Goal: Navigation & Orientation: Find specific page/section

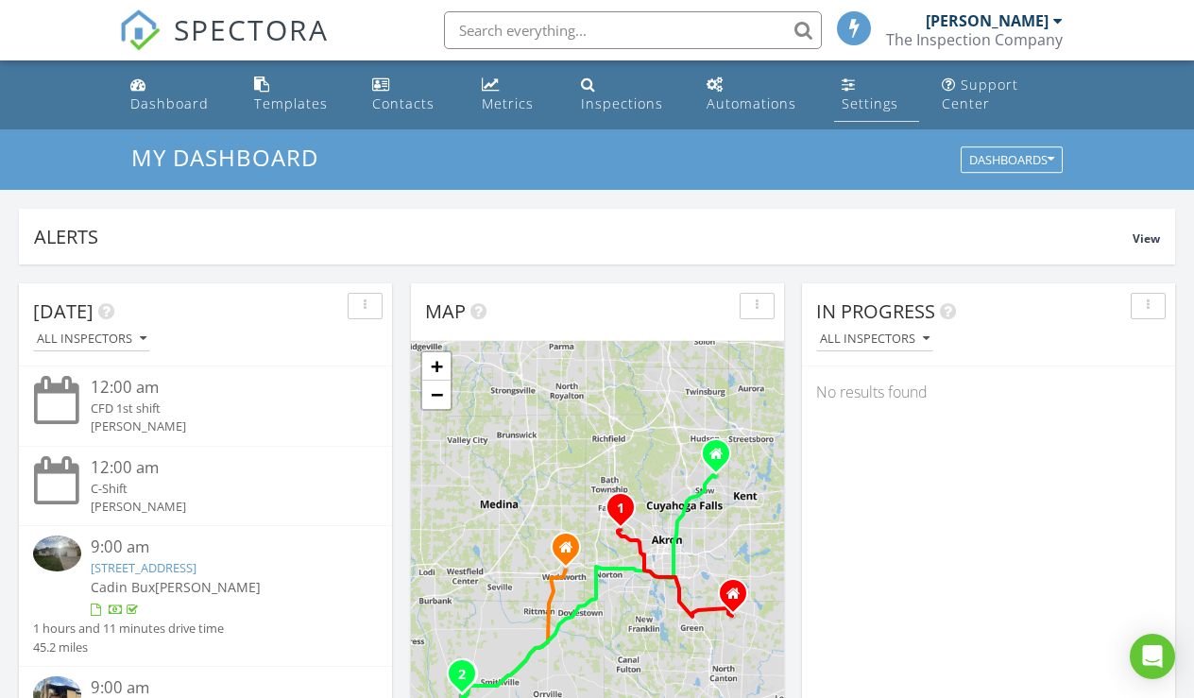
click at [875, 100] on div "Settings" at bounding box center [869, 103] width 57 height 18
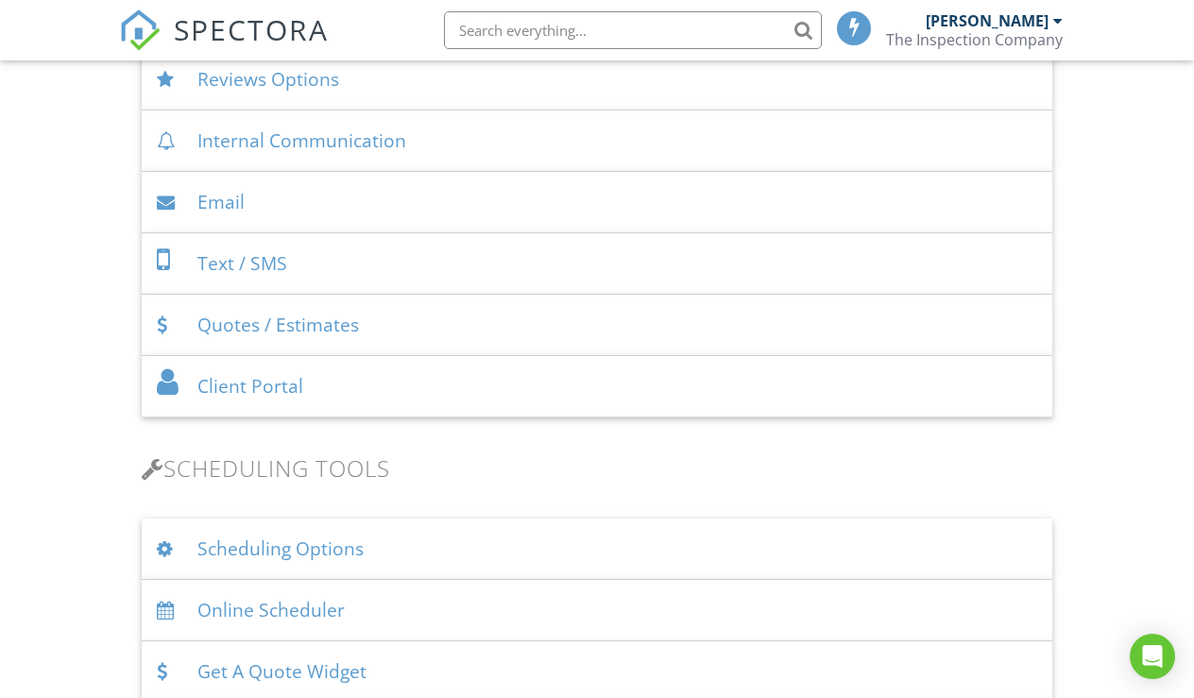
scroll to position [860, 0]
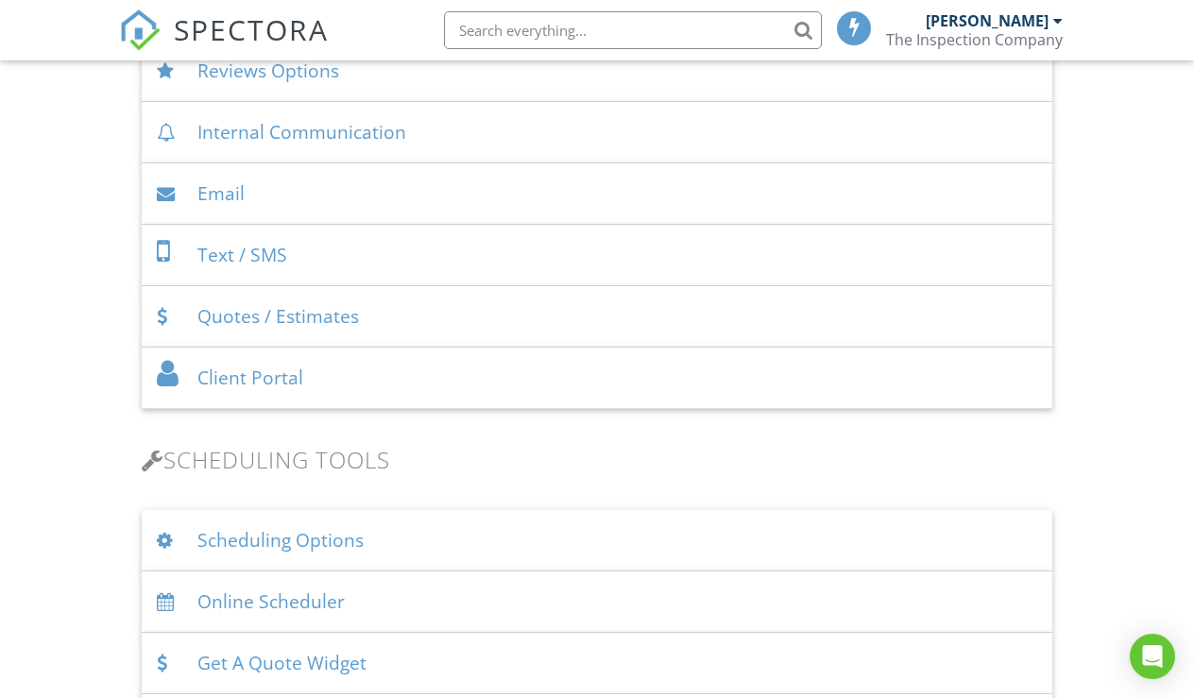
click at [602, 262] on div "Text / SMS" at bounding box center [596, 255] width 909 height 61
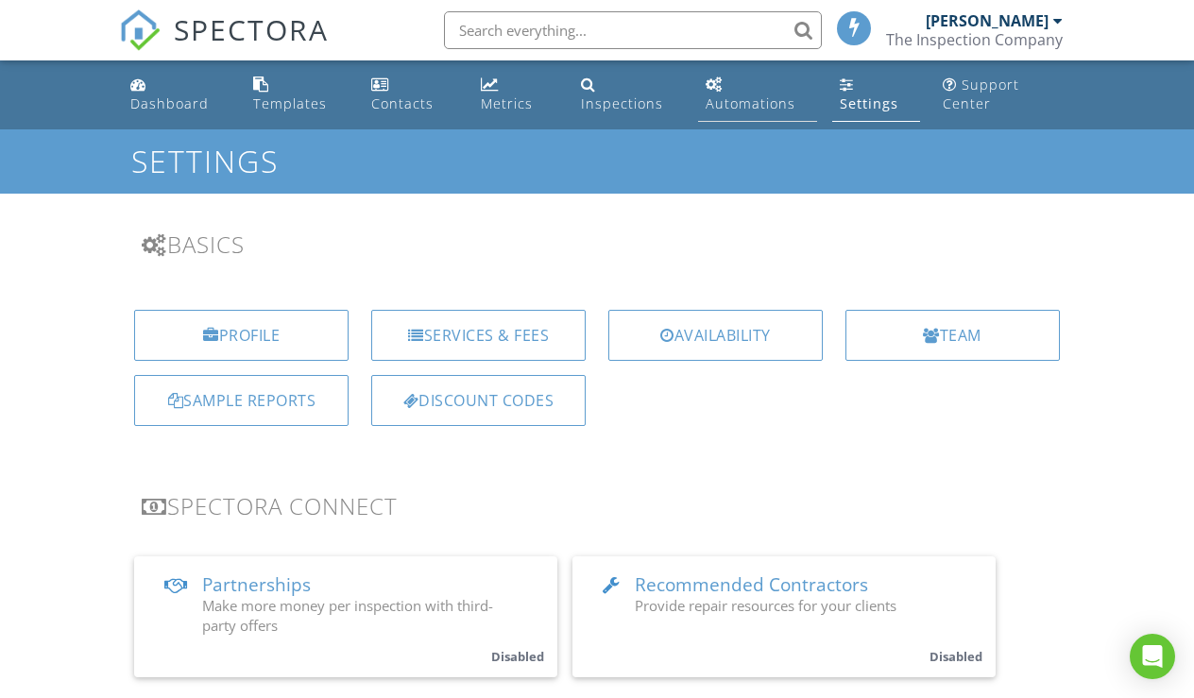
click at [708, 104] on div "Automations" at bounding box center [750, 103] width 90 height 18
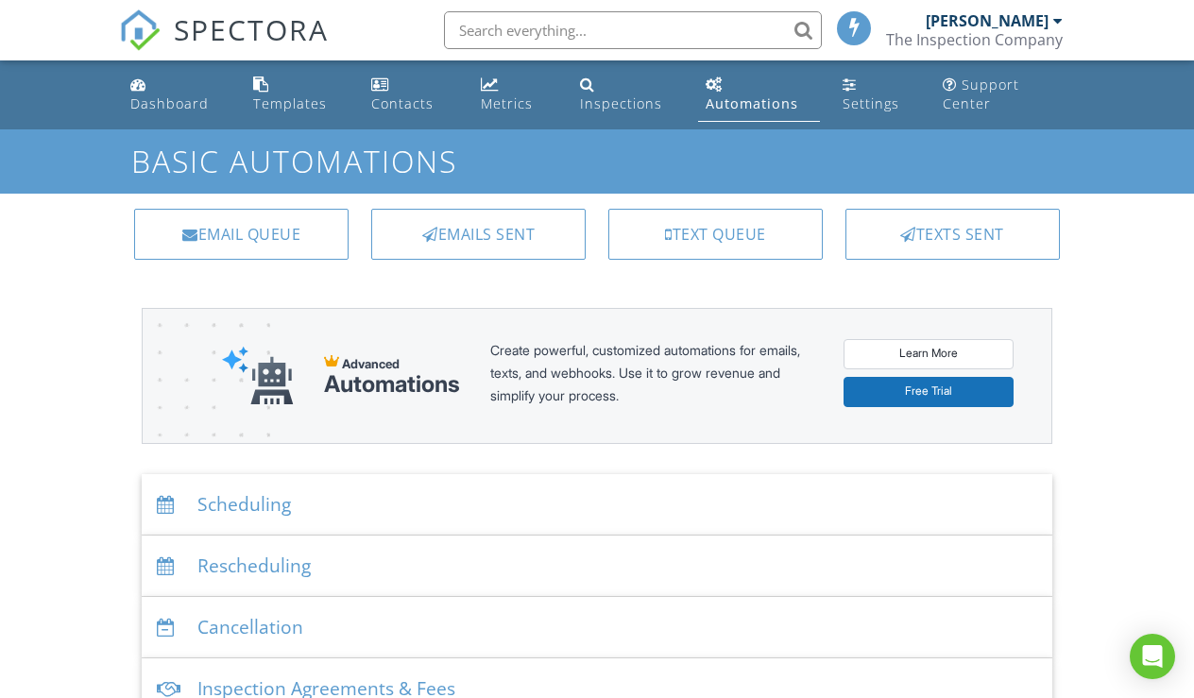
click at [283, 519] on div "Scheduling" at bounding box center [596, 504] width 909 height 61
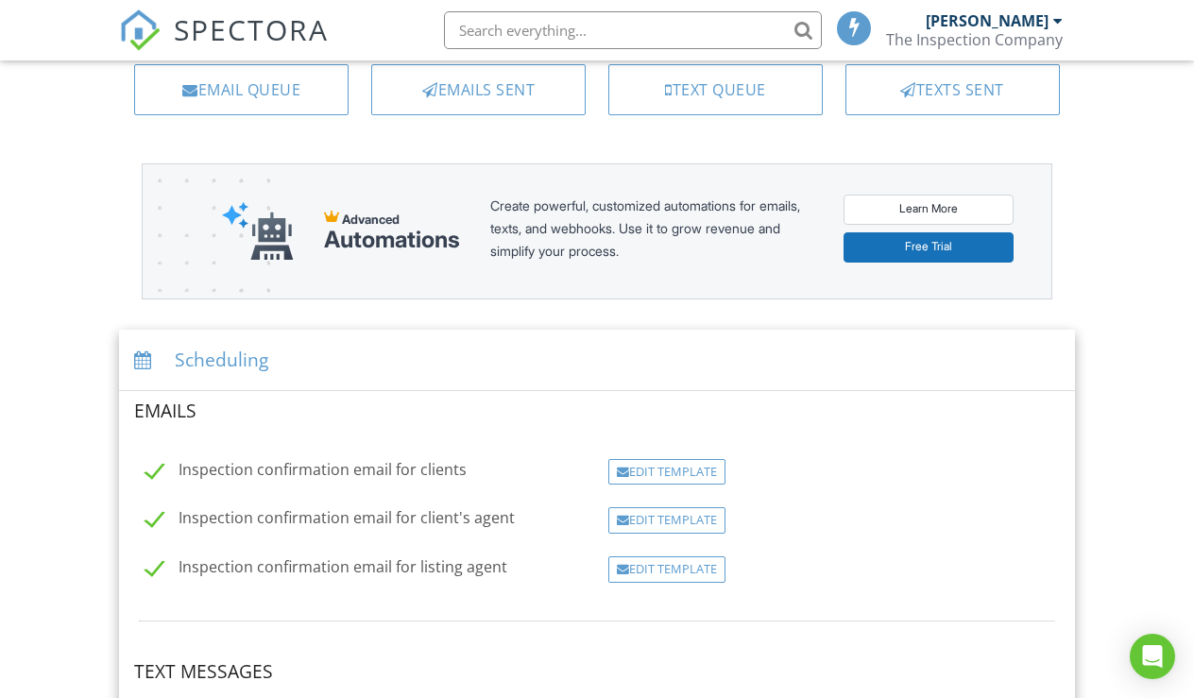
scroll to position [142, 0]
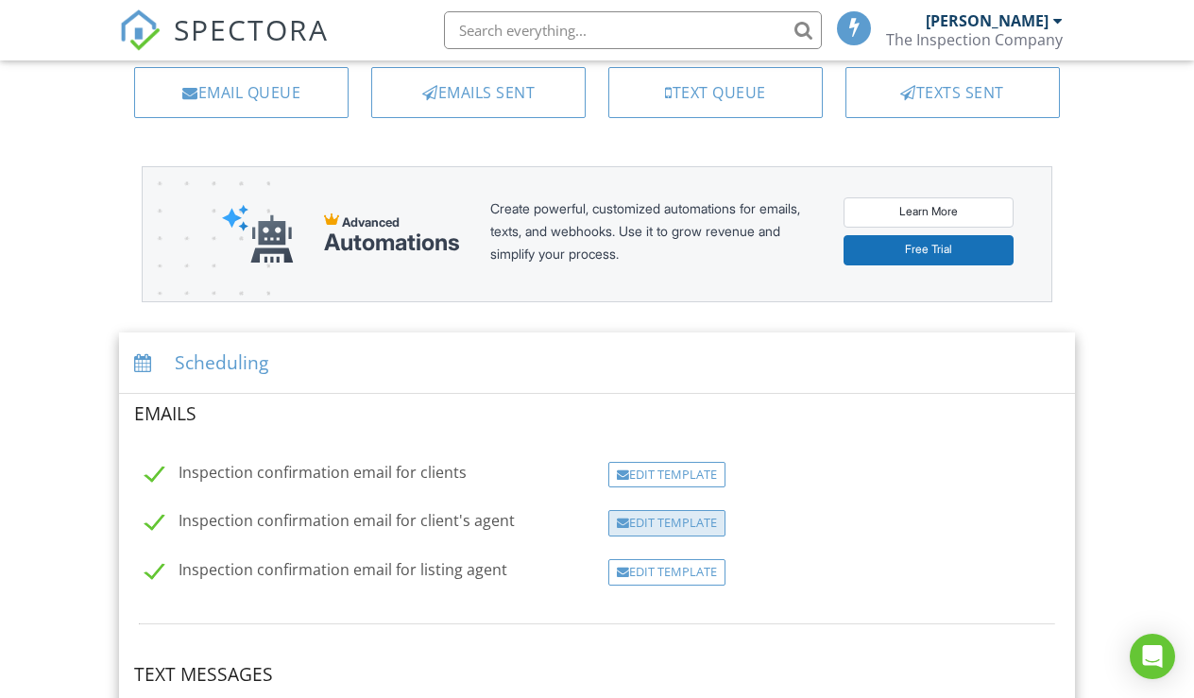
click at [631, 521] on div "Edit Template" at bounding box center [666, 523] width 117 height 26
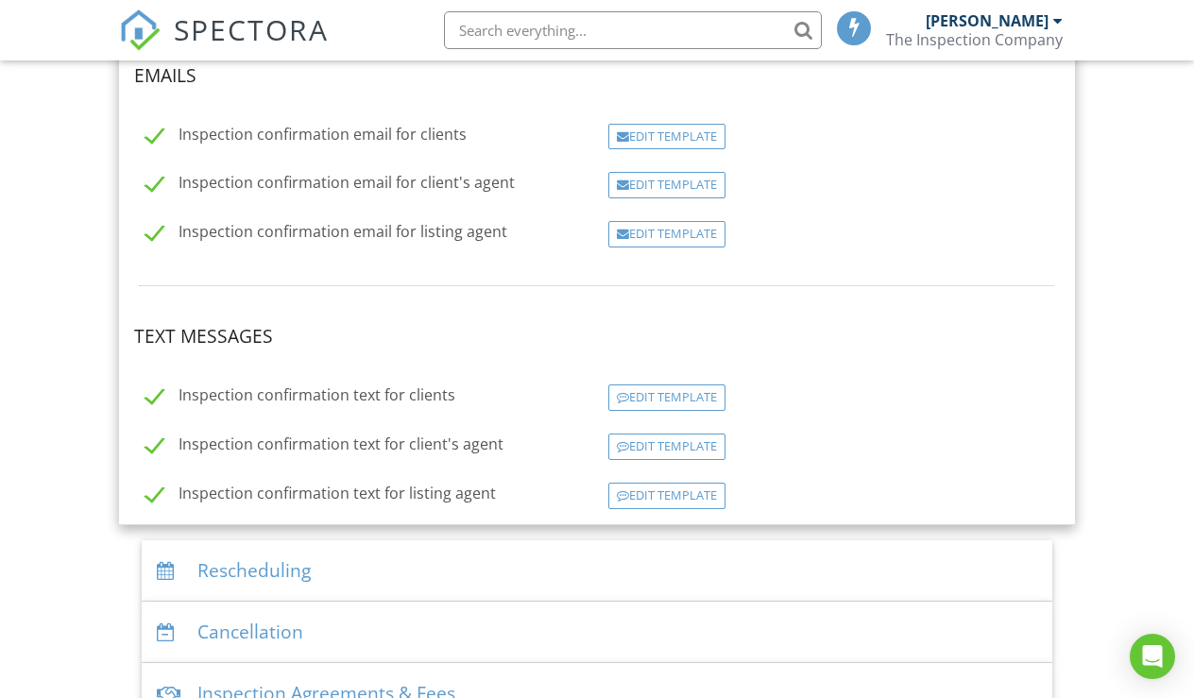
scroll to position [504, 0]
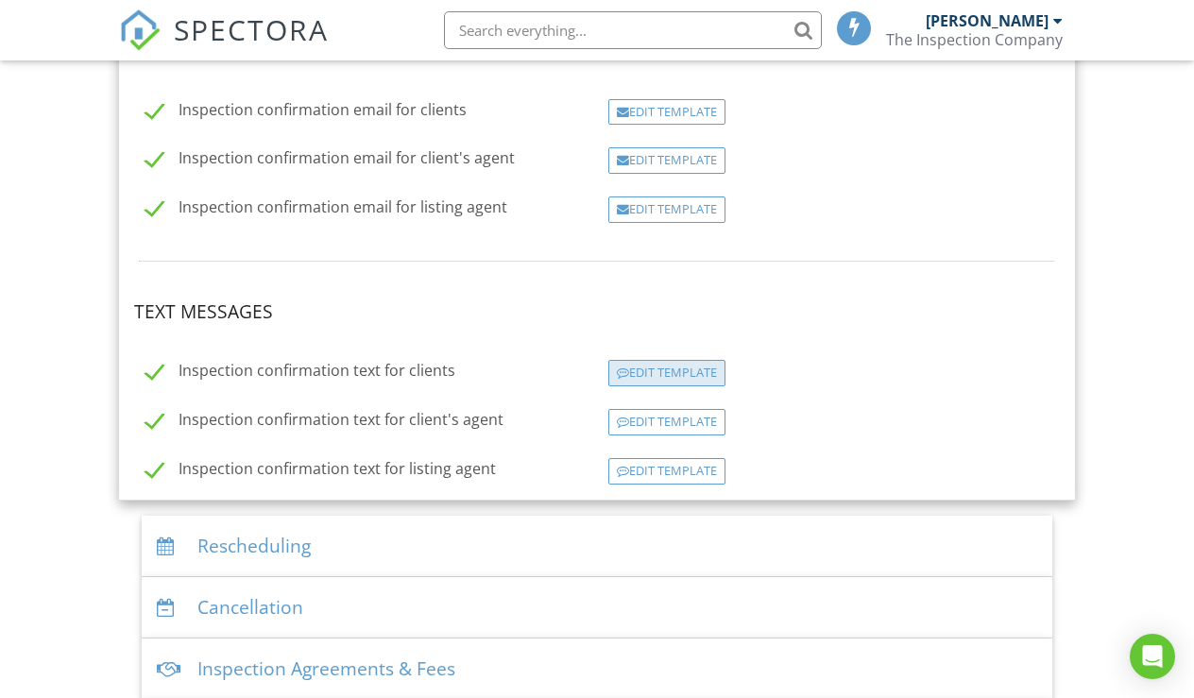
click at [664, 364] on div "Edit Template" at bounding box center [666, 373] width 117 height 26
click at [644, 416] on div "Edit Template" at bounding box center [666, 422] width 117 height 26
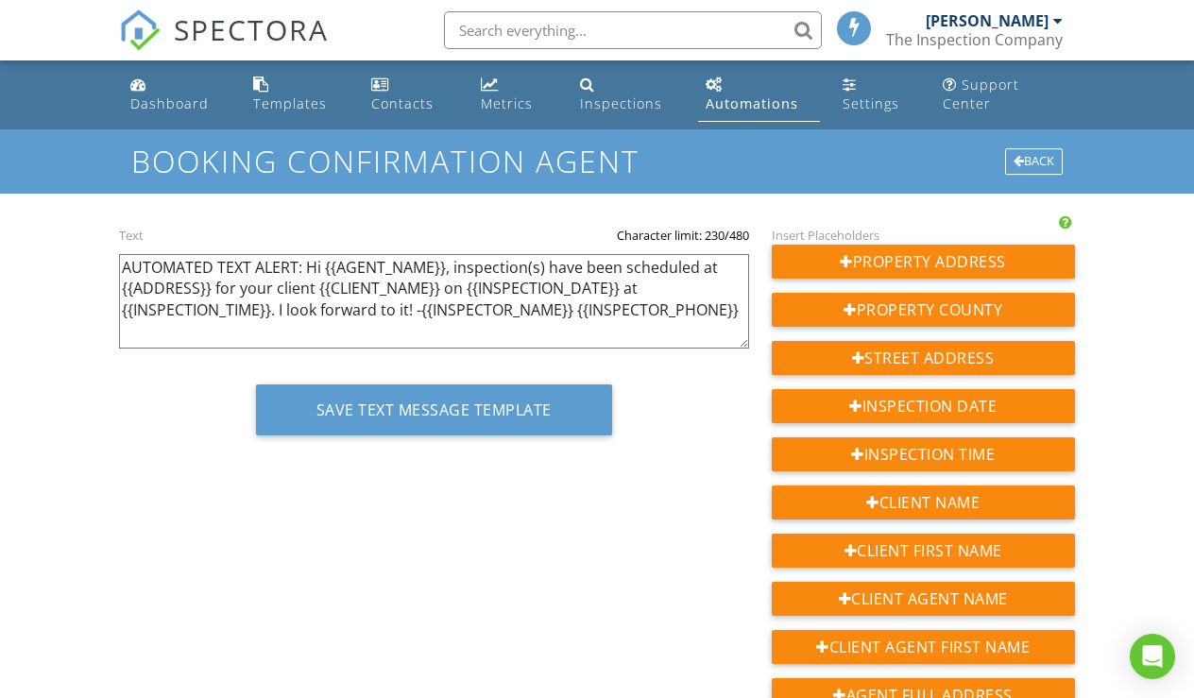
drag, startPoint x: 414, startPoint y: 308, endPoint x: 282, endPoint y: 307, distance: 131.3
click at [282, 307] on textarea "AUTOMATED TEXT ALERT: Hi {{AGENT_NAME}}, inspection(s) have been scheduled at {…" at bounding box center [433, 301] width 629 height 94
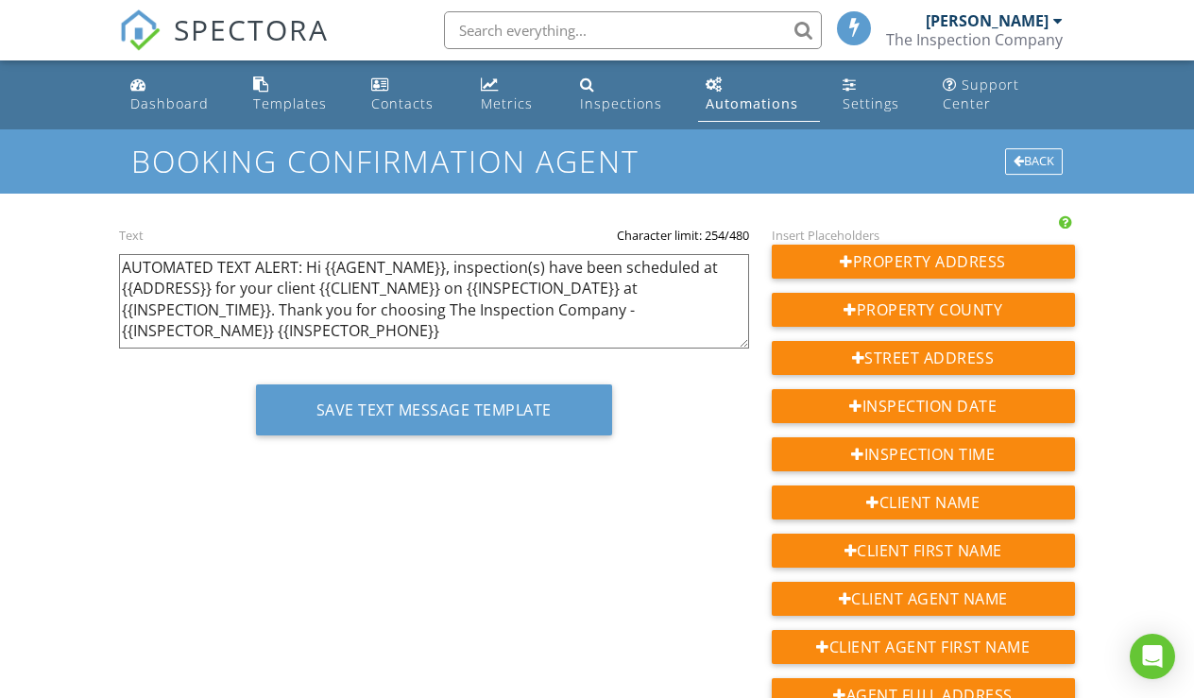
click at [281, 309] on textarea "AUTOMATED TEXT ALERT: Hi {{AGENT_NAME}}, inspection(s) have been scheduled at {…" at bounding box center [433, 301] width 629 height 94
click at [283, 303] on textarea "AUTOMATED TEXT ALERT: Hi {{AGENT_NAME}}, inspection(s) have been scheduled at {…" at bounding box center [433, 301] width 629 height 94
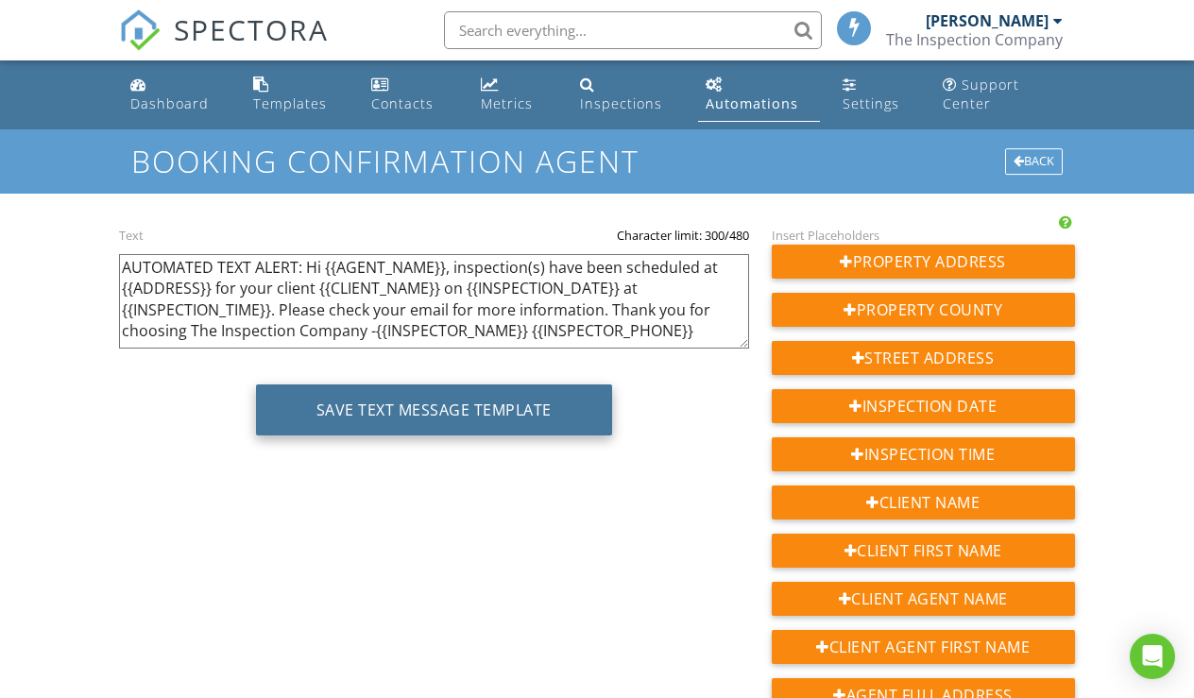
type textarea "AUTOMATED TEXT ALERT: Hi {{AGENT_NAME}}, inspection(s) have been scheduled at {…"
click at [336, 418] on button "Save Text Message Template" at bounding box center [434, 409] width 356 height 51
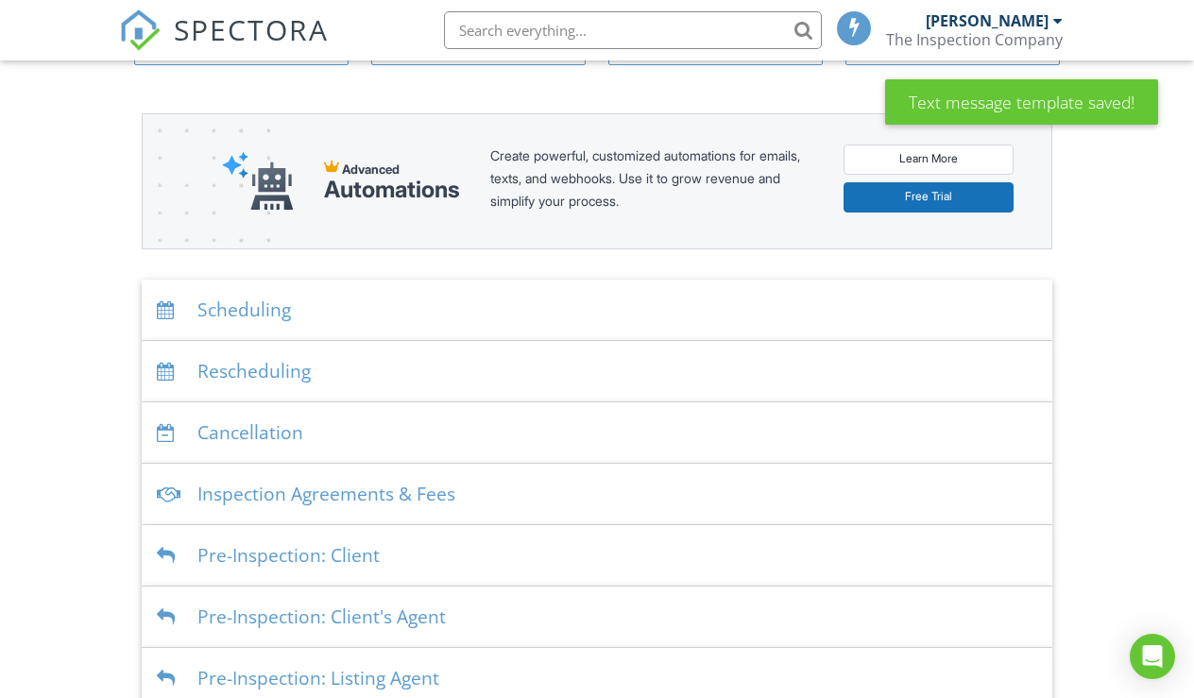
scroll to position [196, 0]
click at [294, 316] on div "Scheduling" at bounding box center [596, 308] width 909 height 61
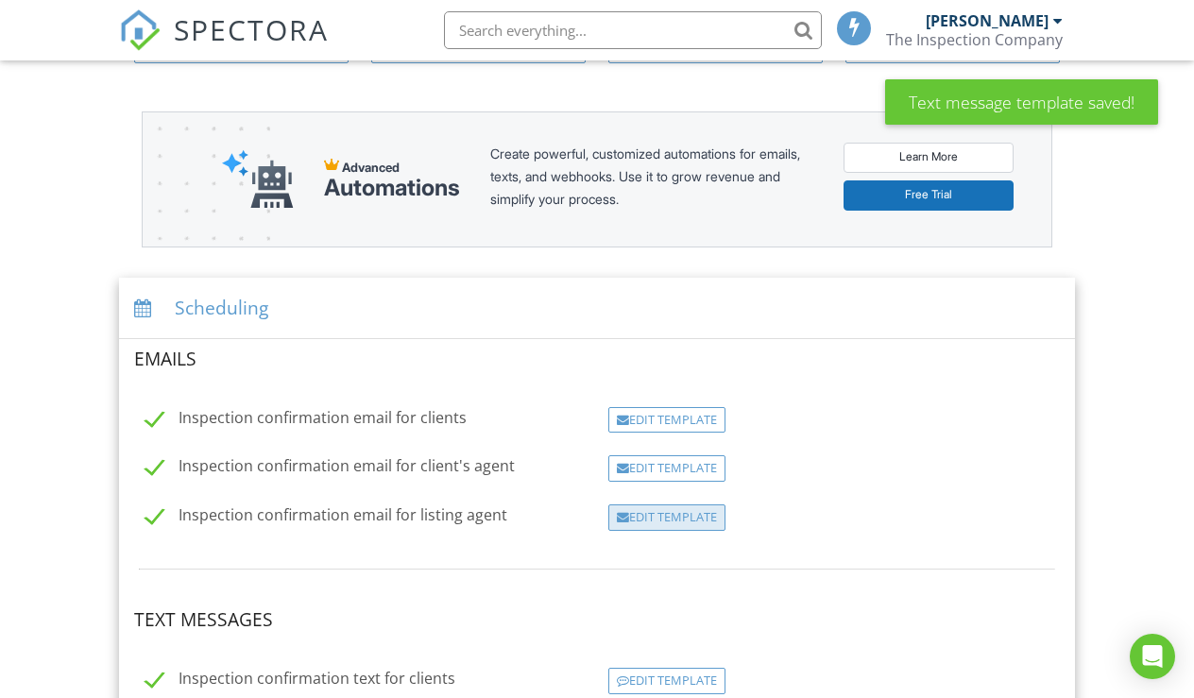
click at [687, 516] on div "Edit Template" at bounding box center [666, 517] width 117 height 26
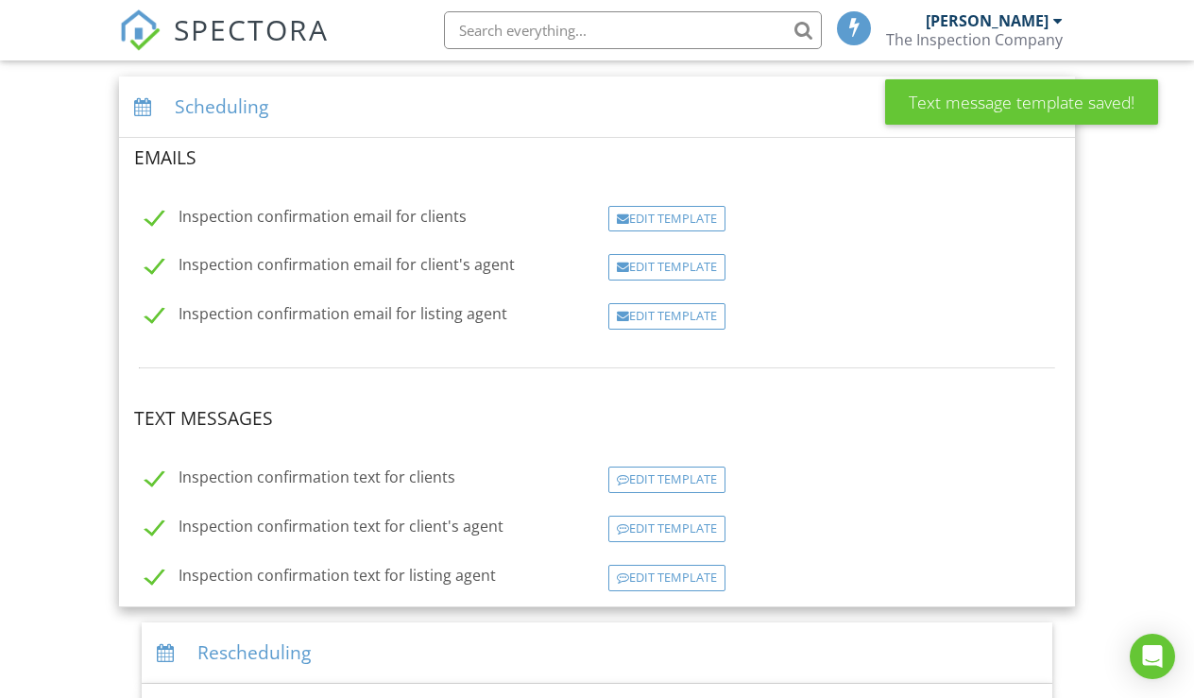
scroll to position [401, 0]
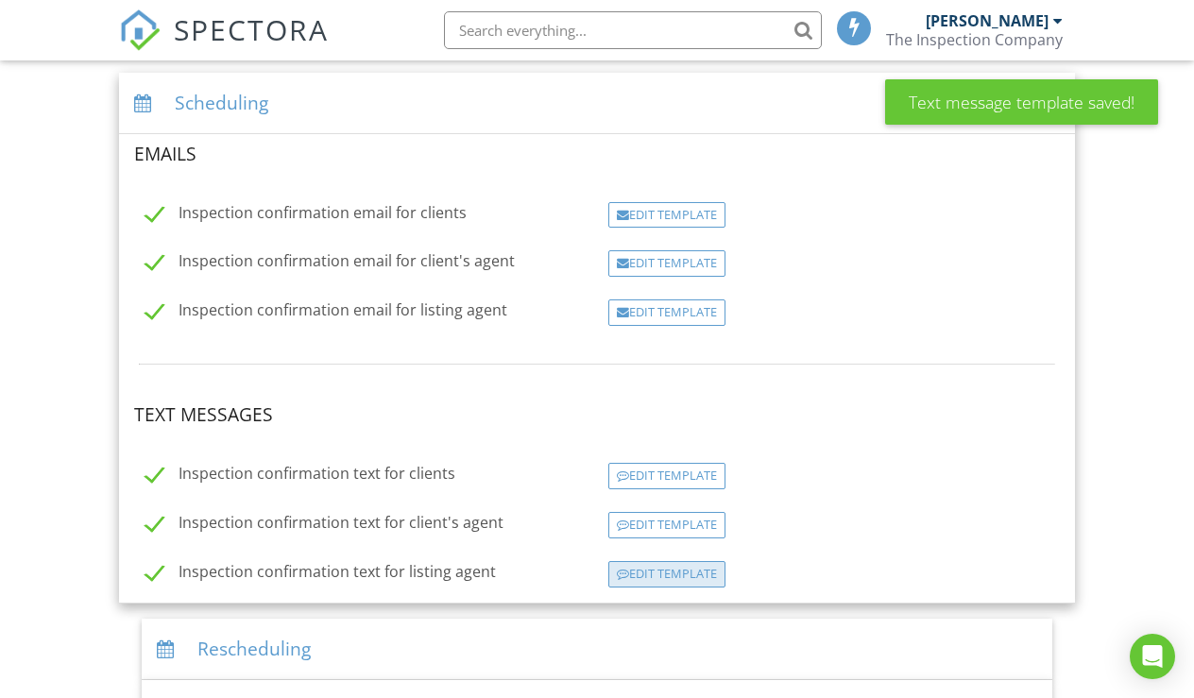
click at [646, 570] on div "Edit Template" at bounding box center [666, 574] width 117 height 26
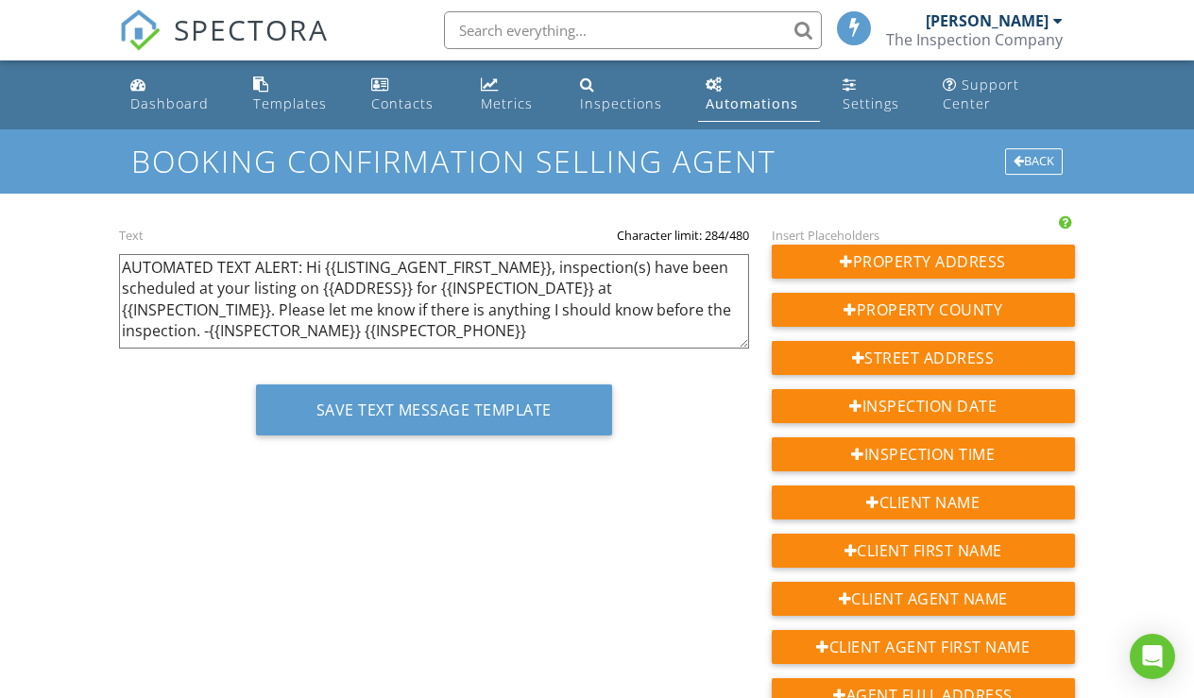
click at [147, 39] on img at bounding box center [140, 30] width 42 height 42
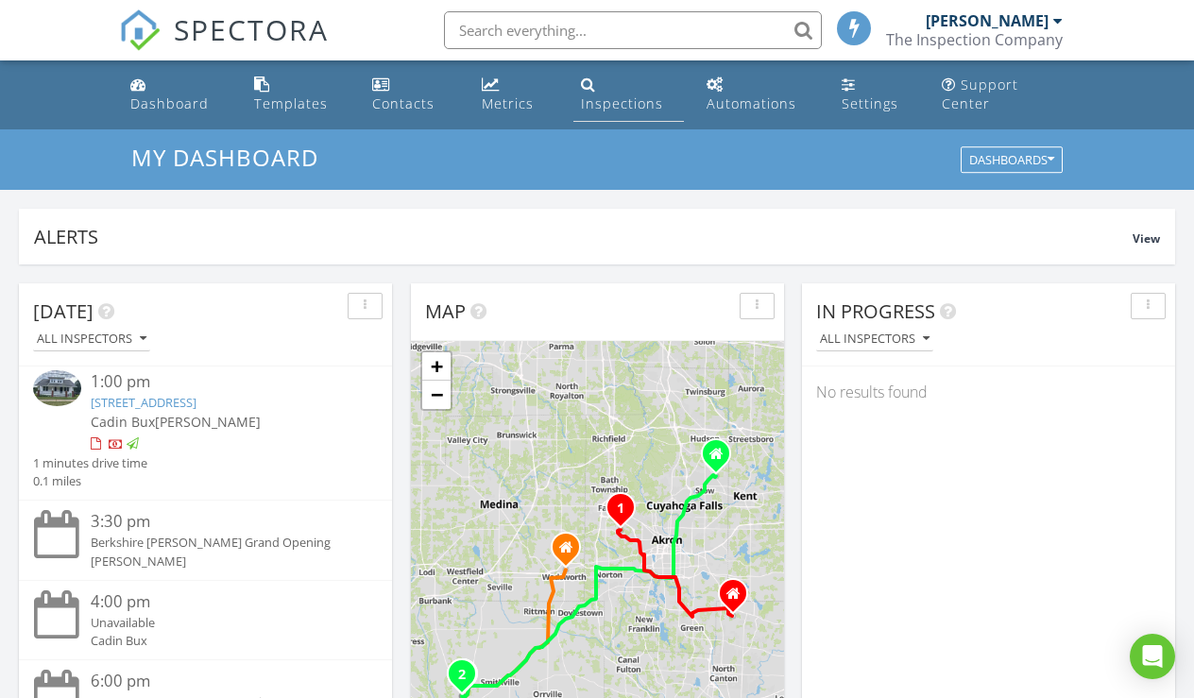
click at [620, 80] on link "Inspections" at bounding box center [628, 95] width 110 height 54
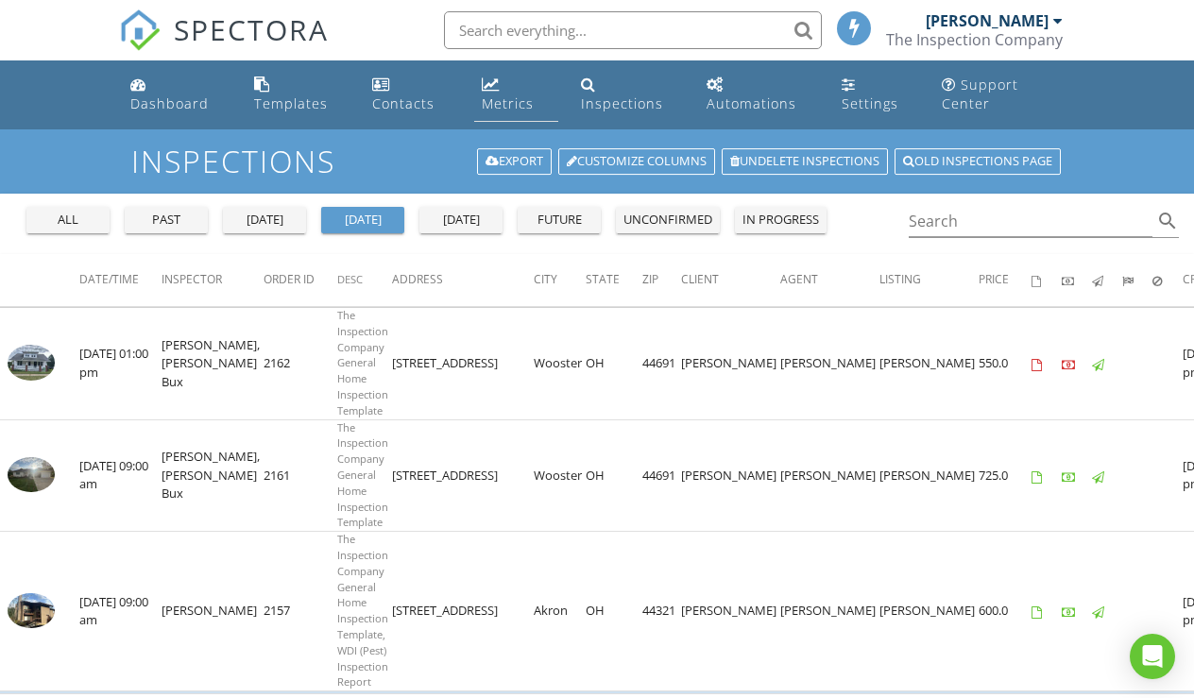
click at [501, 98] on div "Metrics" at bounding box center [508, 103] width 52 height 18
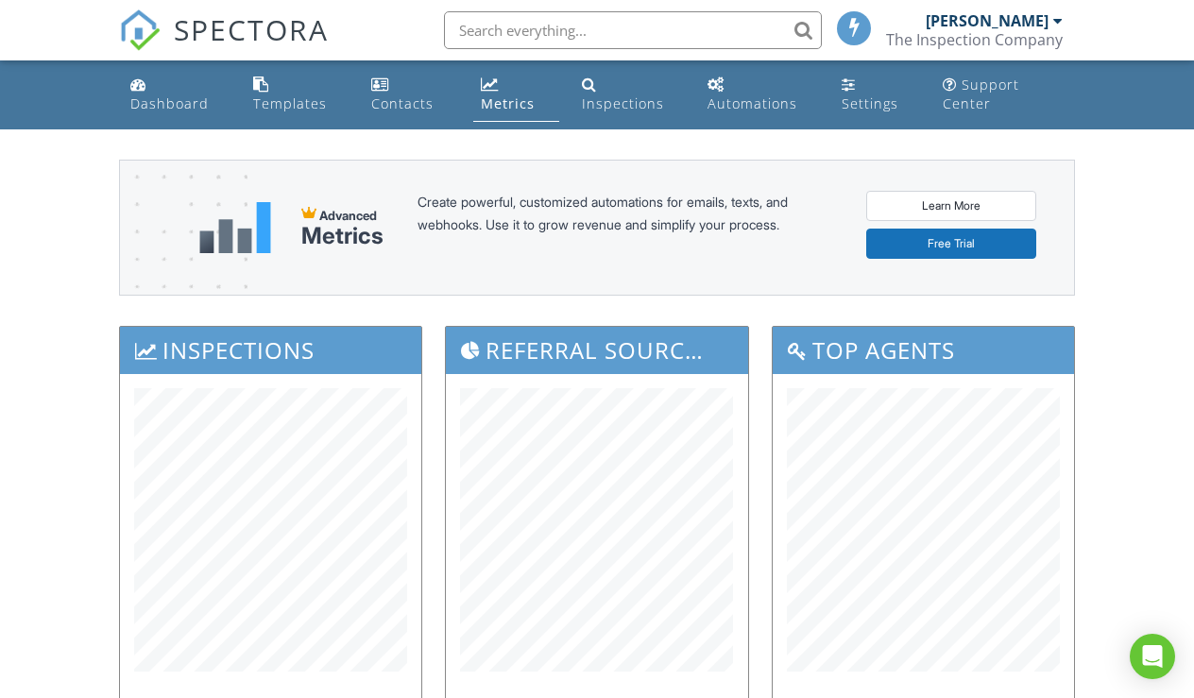
click at [136, 41] on img at bounding box center [140, 30] width 42 height 42
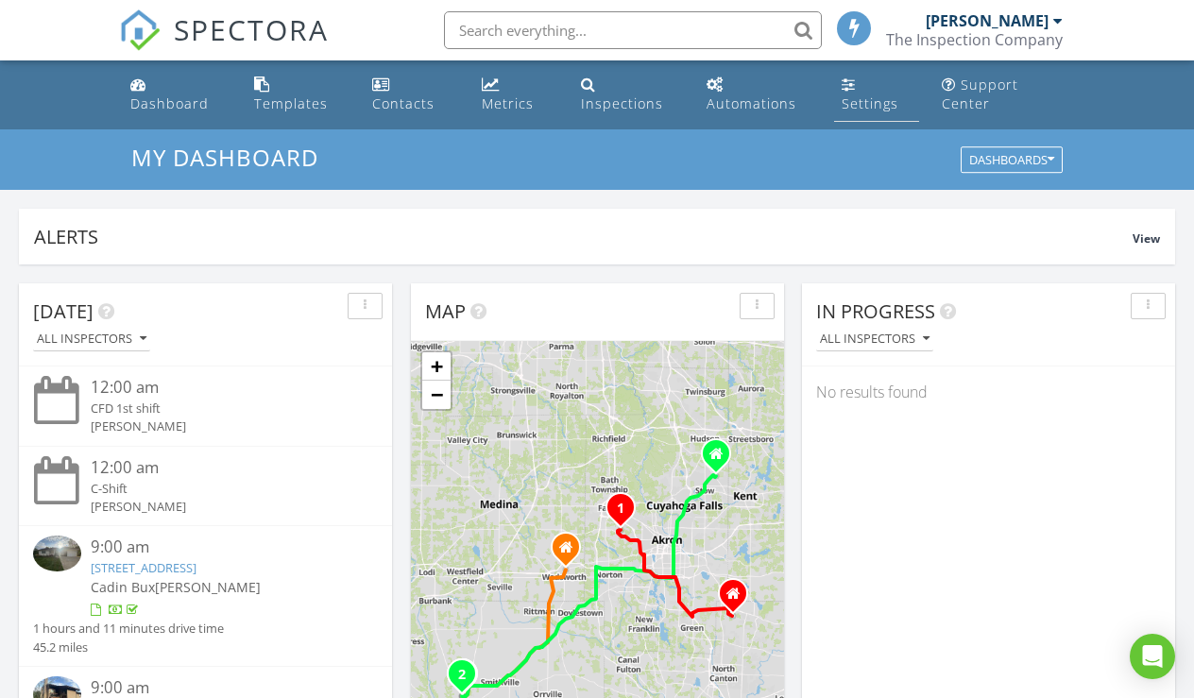
click at [870, 98] on div "Settings" at bounding box center [869, 103] width 57 height 18
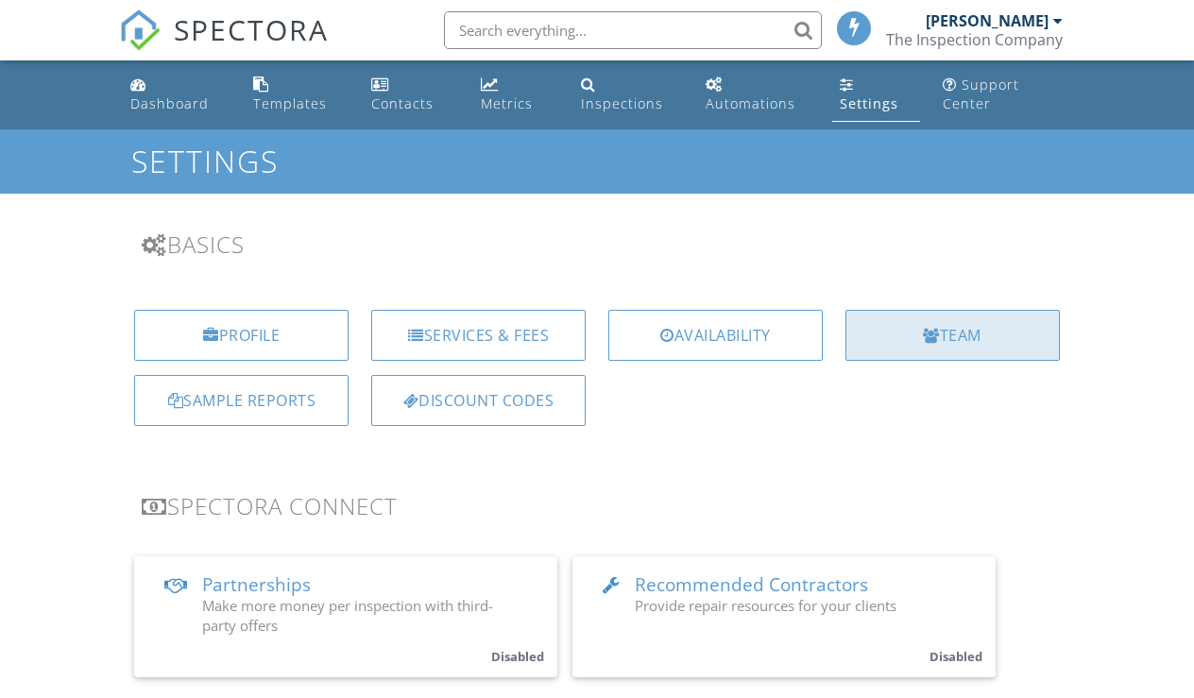
click at [879, 318] on div "Team" at bounding box center [952, 335] width 214 height 51
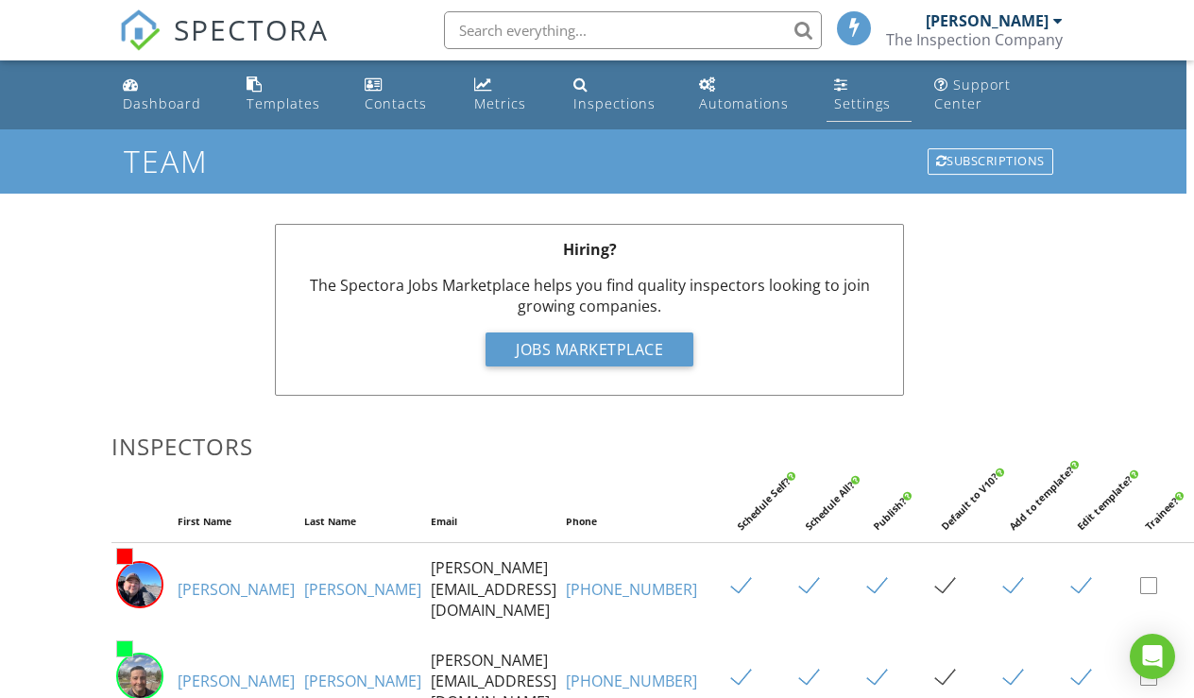
scroll to position [0, 8]
click at [134, 36] on img at bounding box center [140, 30] width 42 height 42
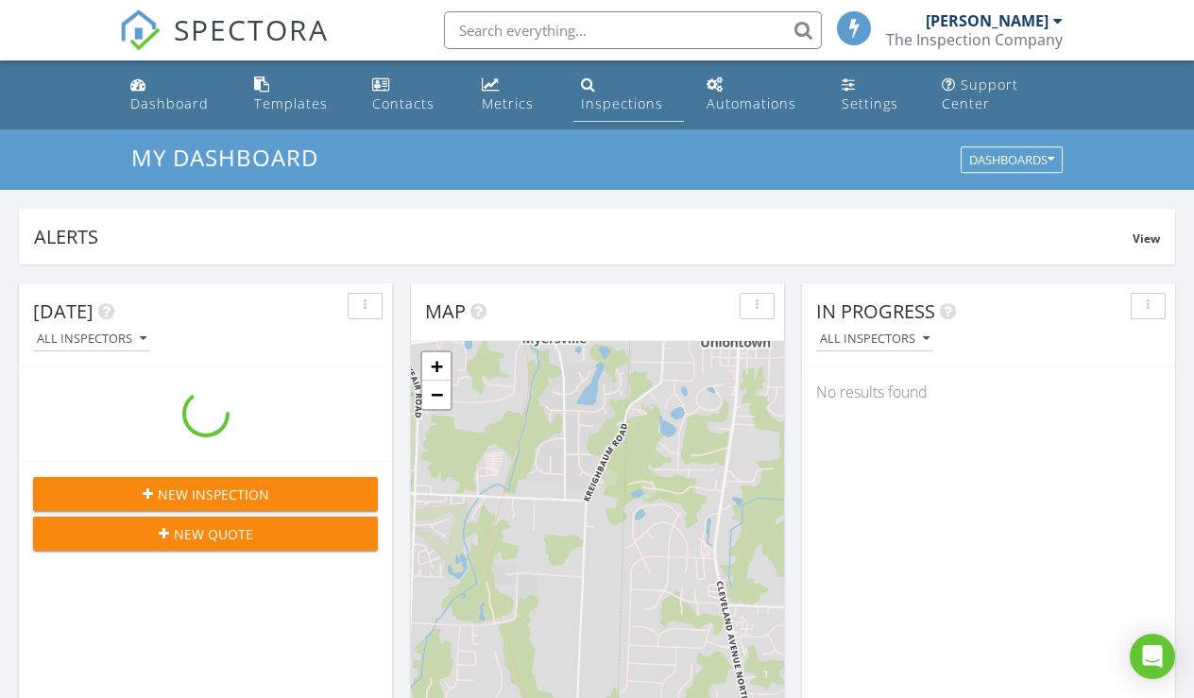
scroll to position [1720, 1195]
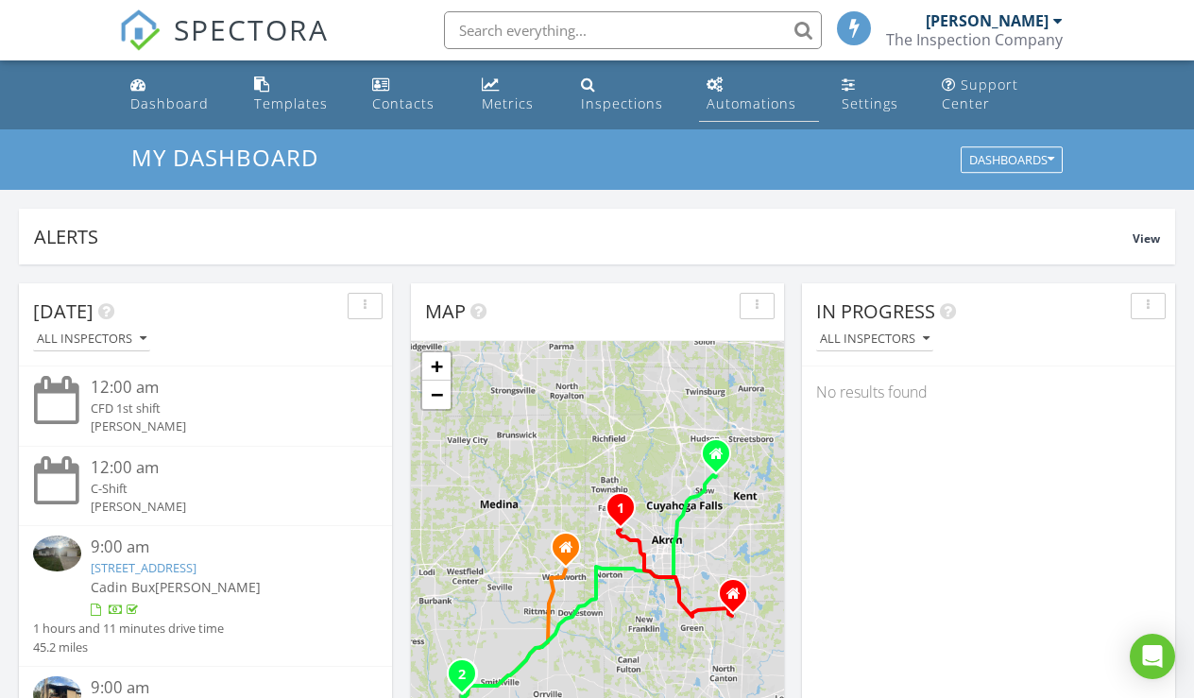
click at [723, 103] on div "Automations" at bounding box center [751, 103] width 90 height 18
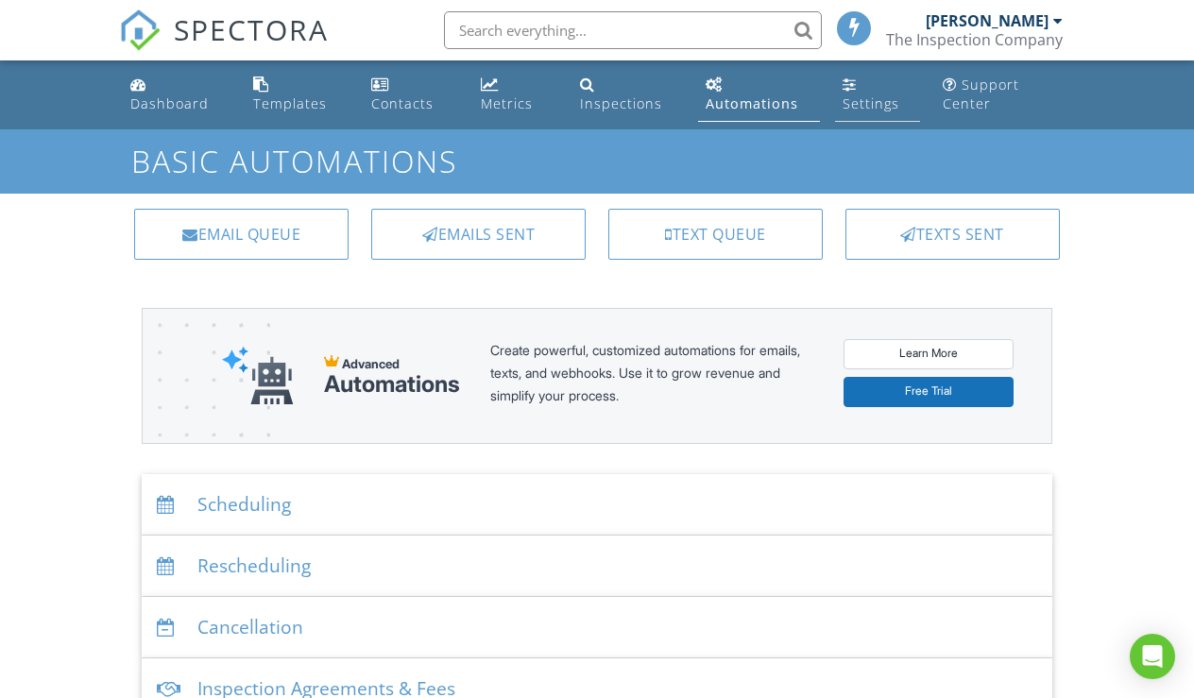
click at [861, 99] on div "Settings" at bounding box center [870, 103] width 57 height 18
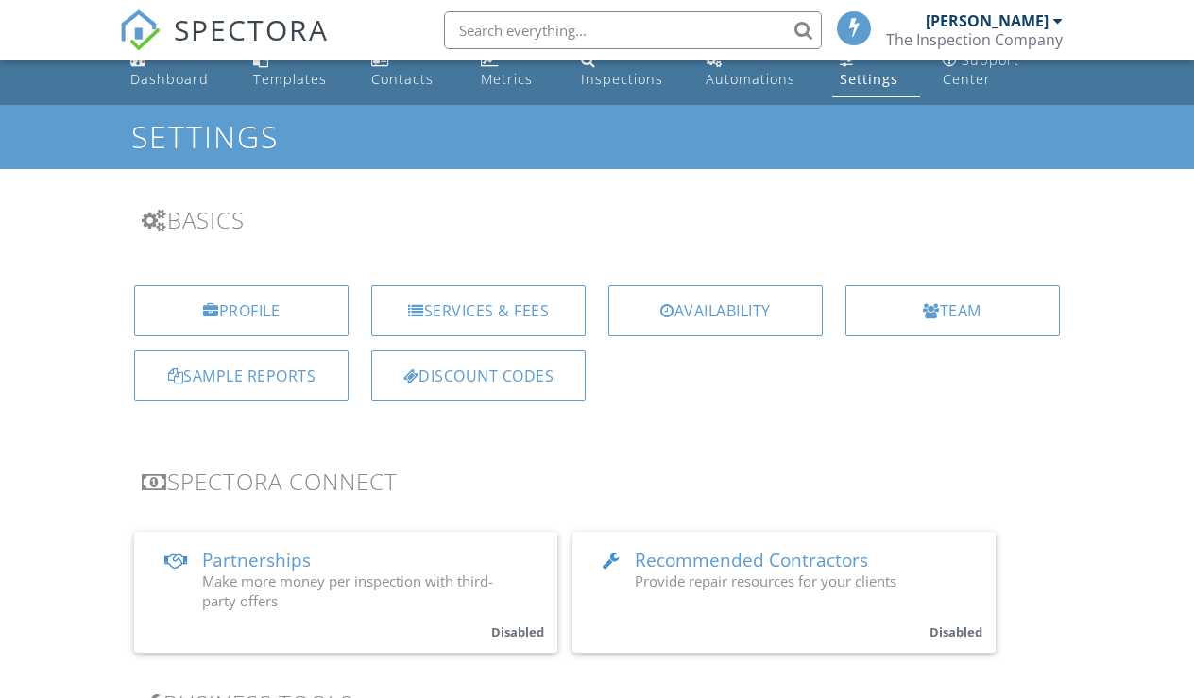
scroll to position [25, 0]
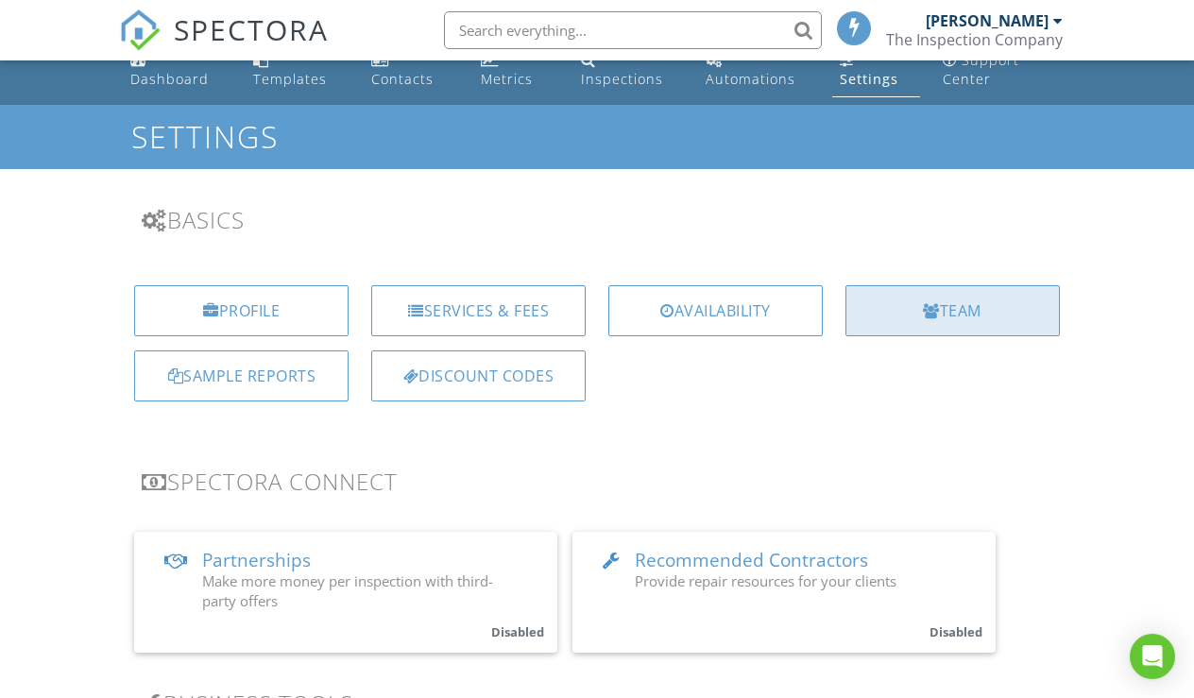
click at [894, 329] on div "Team" at bounding box center [952, 310] width 214 height 51
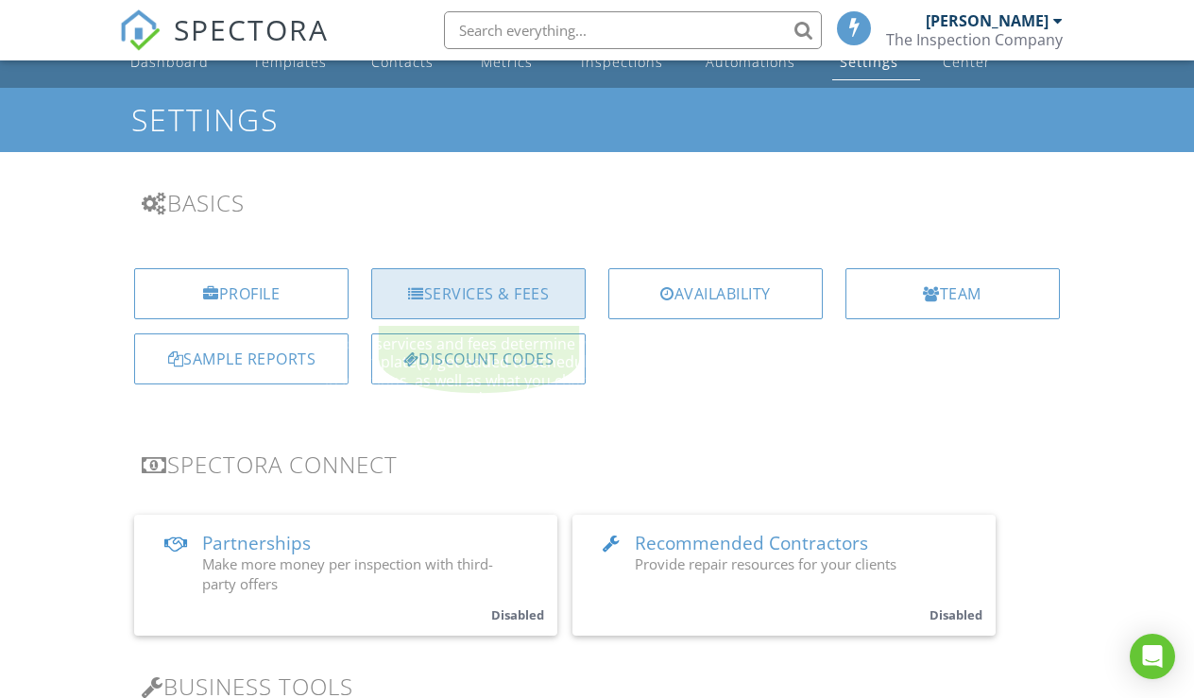
scroll to position [51, 0]
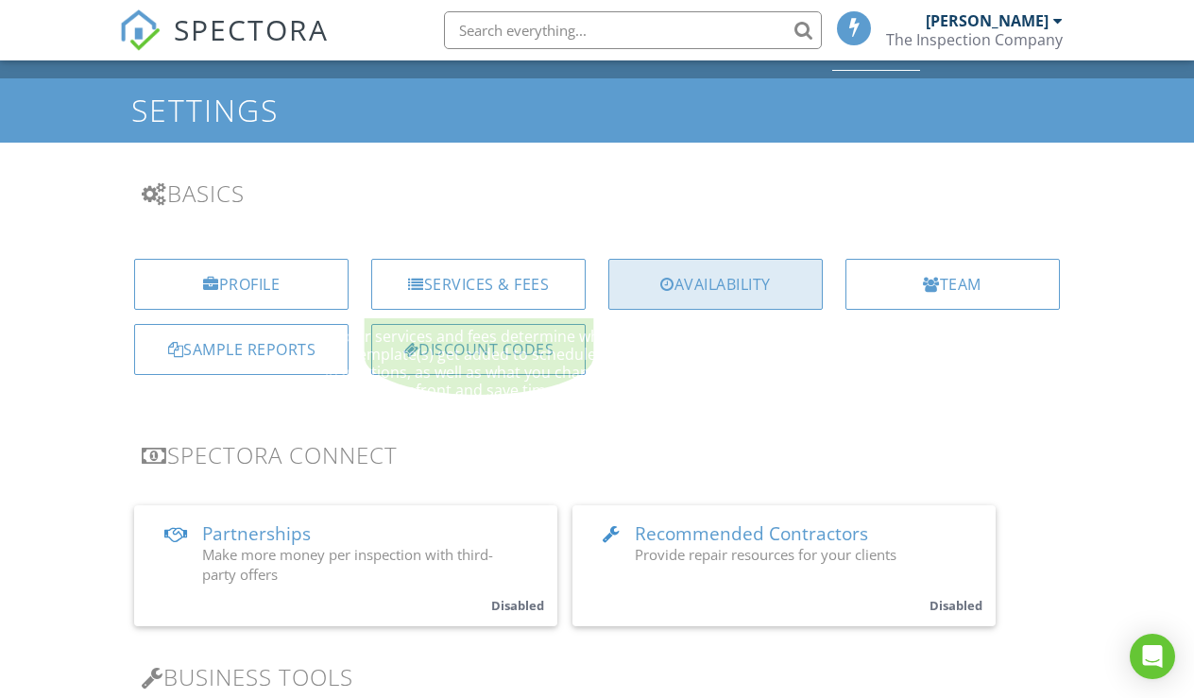
click at [693, 304] on div "Availability" at bounding box center [715, 284] width 214 height 51
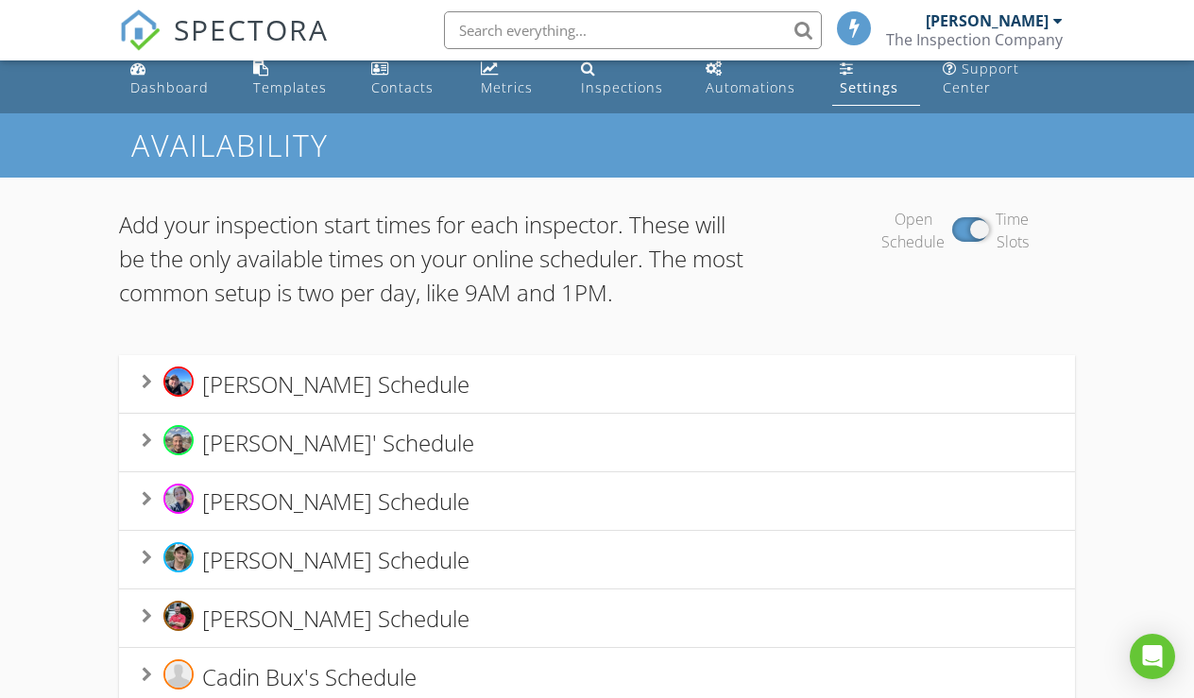
scroll to position [31, 0]
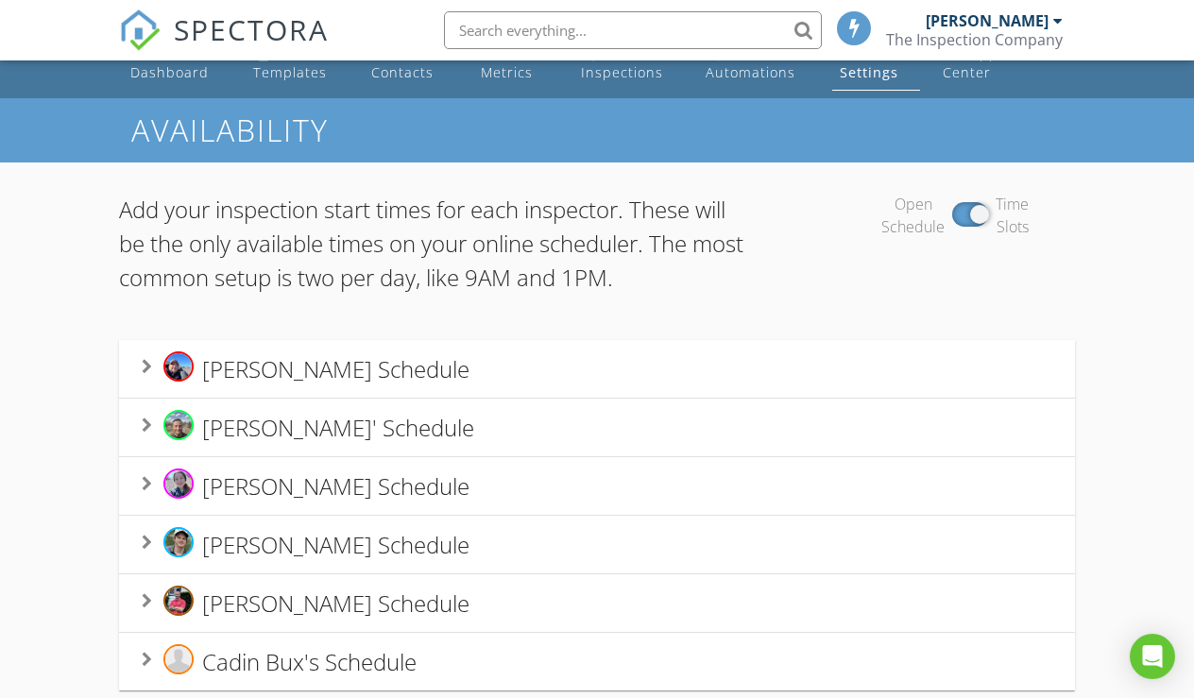
click at [529, 378] on div "Ryan Hosch's Schedule" at bounding box center [596, 368] width 909 height 35
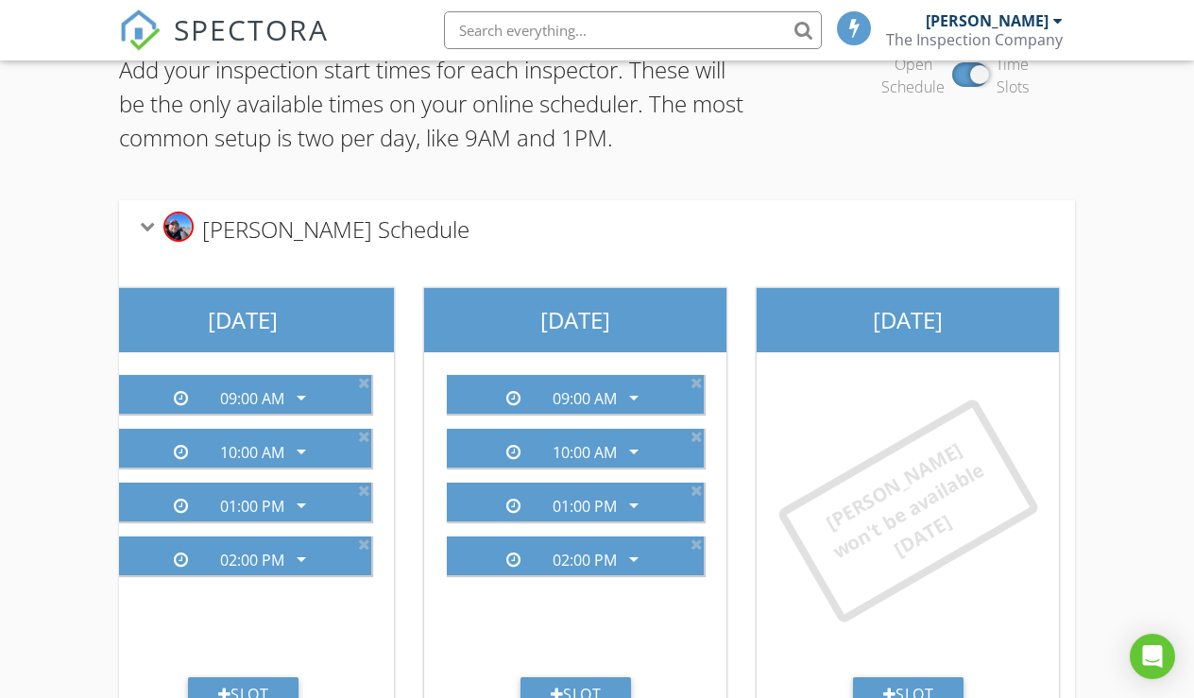
scroll to position [0, 1372]
click at [448, 236] on div "Ryan Hosch's Schedule" at bounding box center [596, 229] width 909 height 35
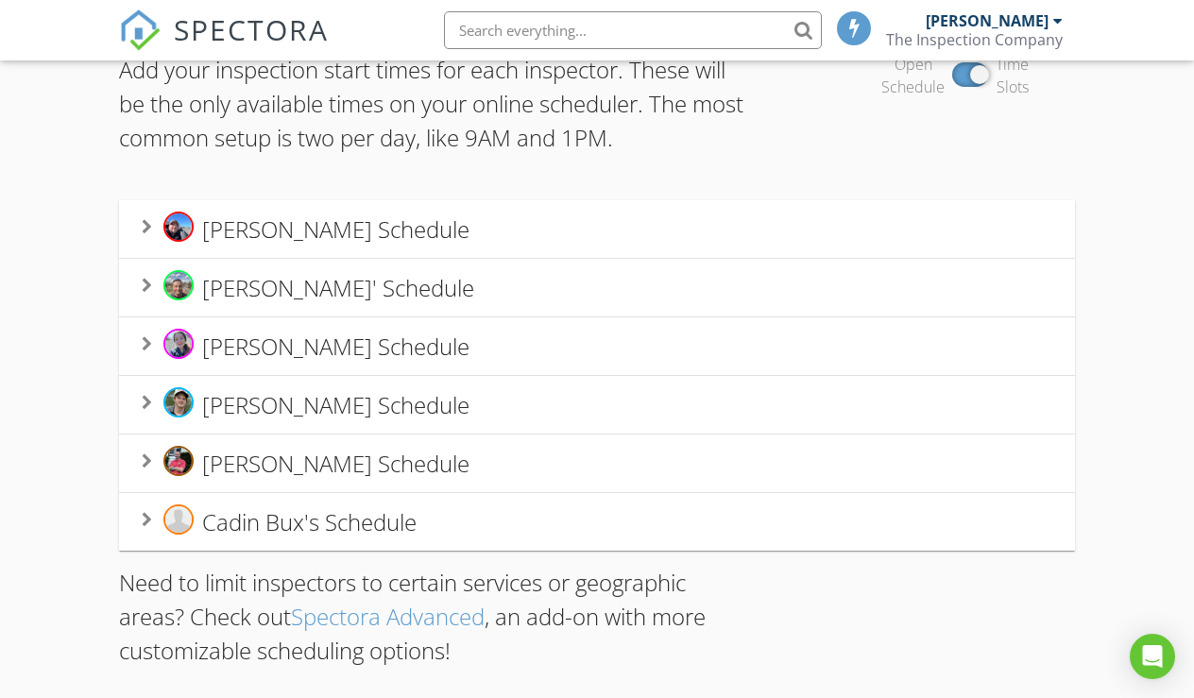
click at [422, 300] on span "Dustin Davis' Schedule" at bounding box center [338, 286] width 272 height 31
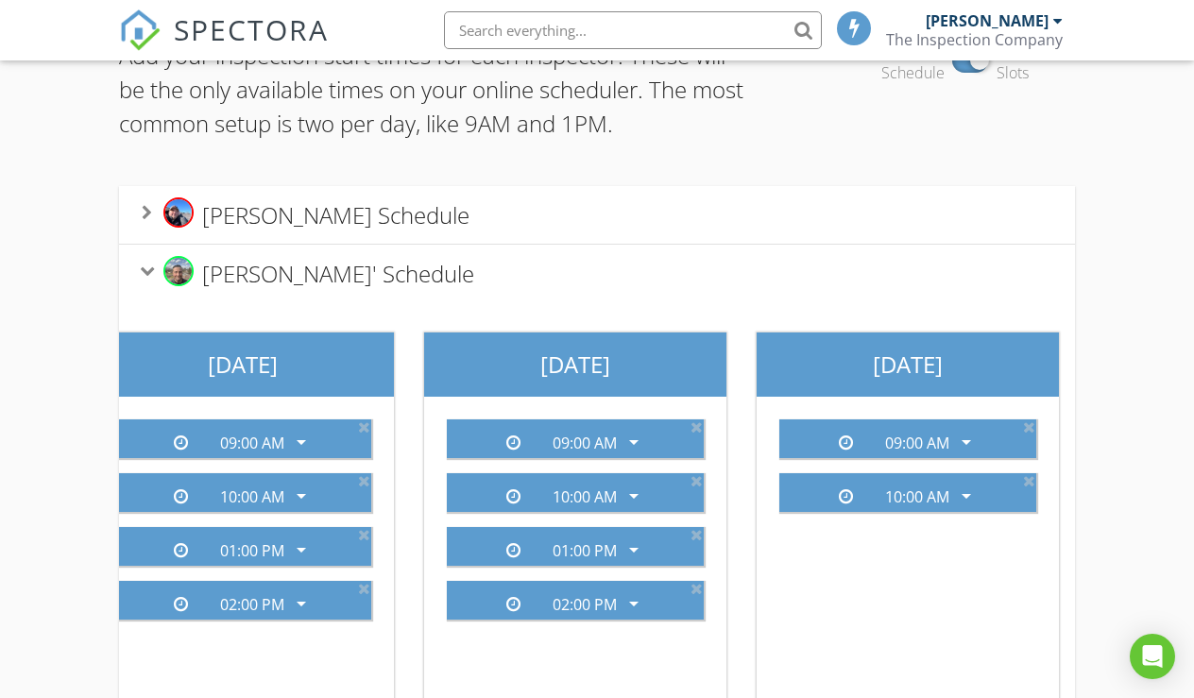
scroll to position [161, 0]
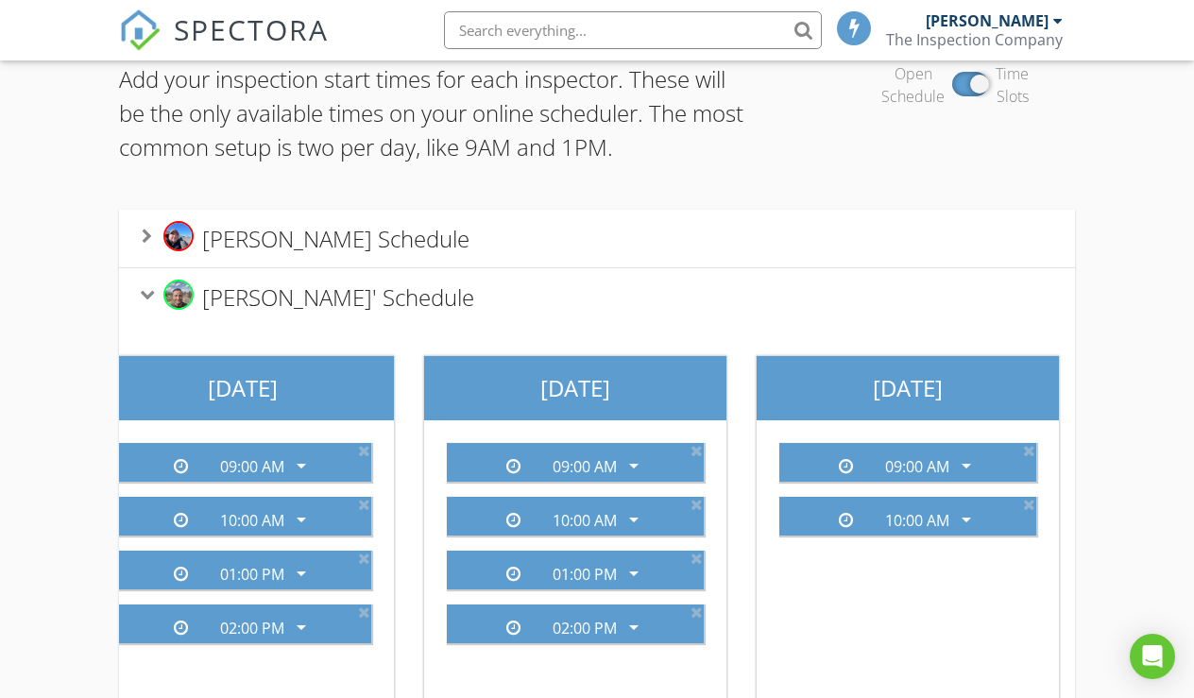
click at [422, 300] on span "Dustin Davis' Schedule" at bounding box center [338, 295] width 272 height 31
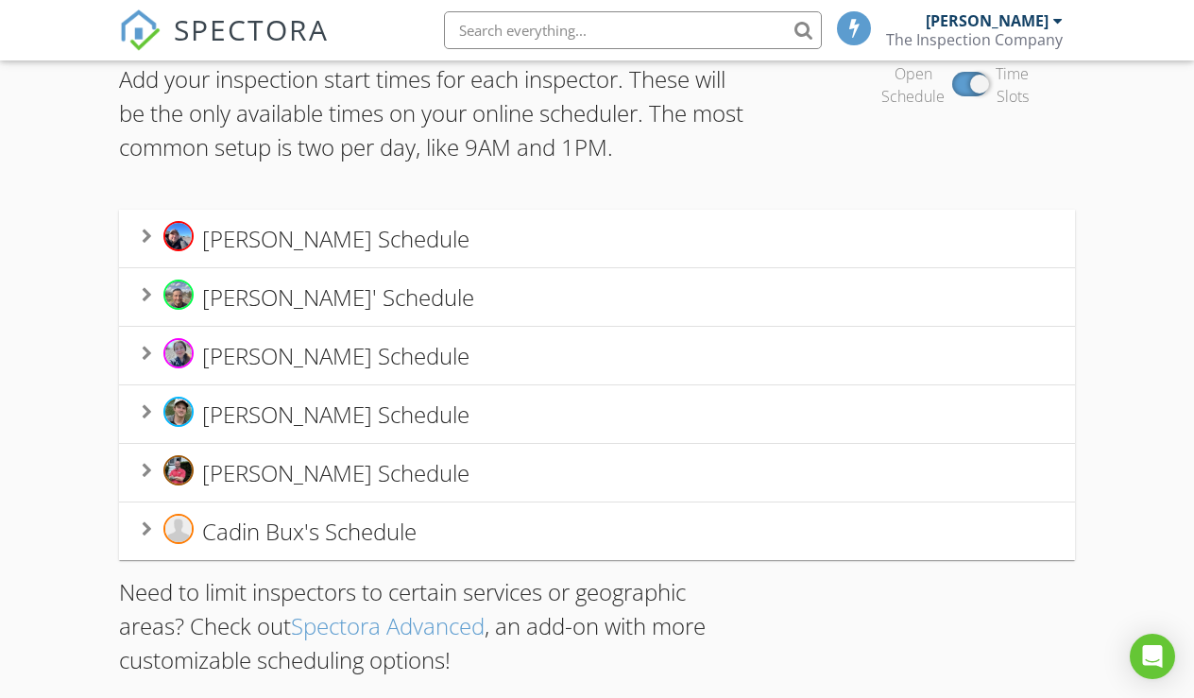
click at [407, 361] on span "Taylor Hosch's Schedule" at bounding box center [335, 354] width 267 height 31
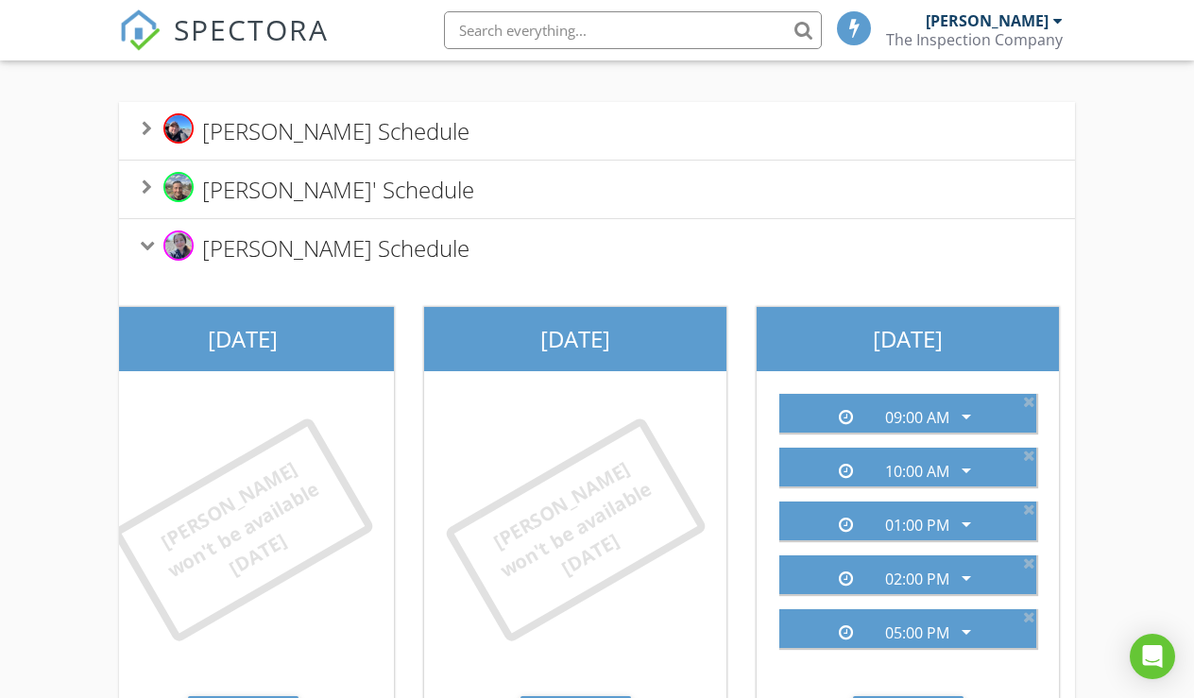
scroll to position [0, 1372]
click at [417, 246] on span "Taylor Hosch's Schedule" at bounding box center [335, 246] width 267 height 31
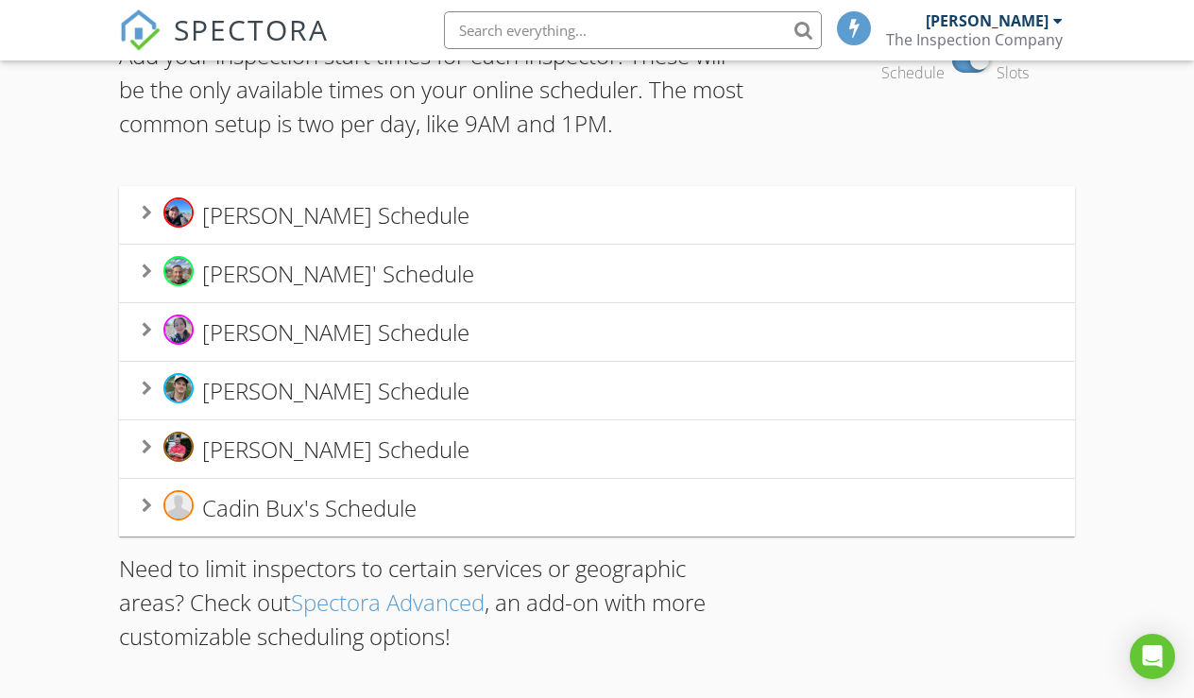
click at [422, 383] on div "Eric Miller's Schedule" at bounding box center [596, 390] width 909 height 35
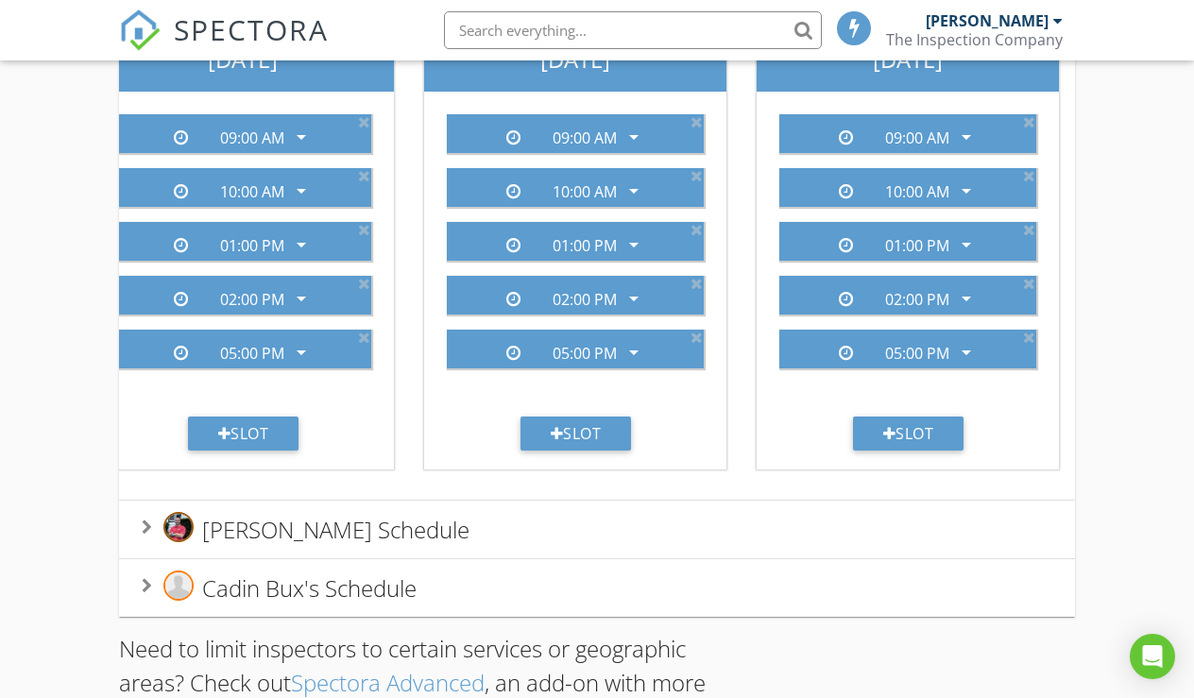
scroll to position [608, 0]
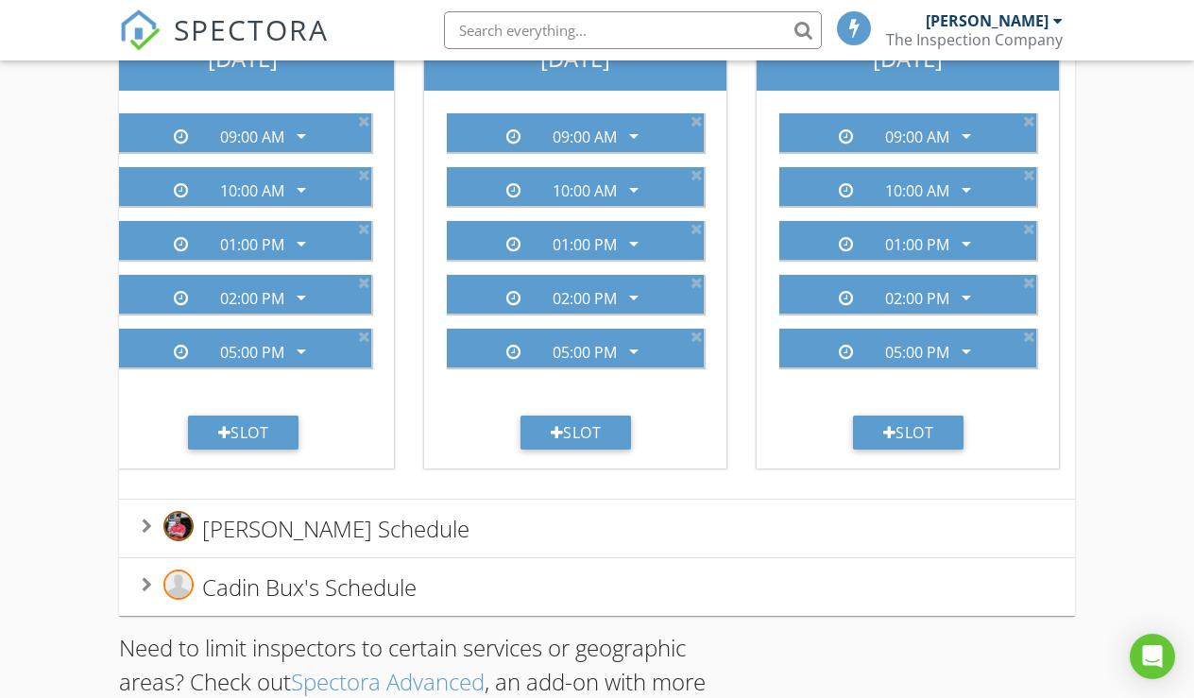
click at [462, 532] on span "Andrew Armstrong's Schedule" at bounding box center [335, 527] width 267 height 31
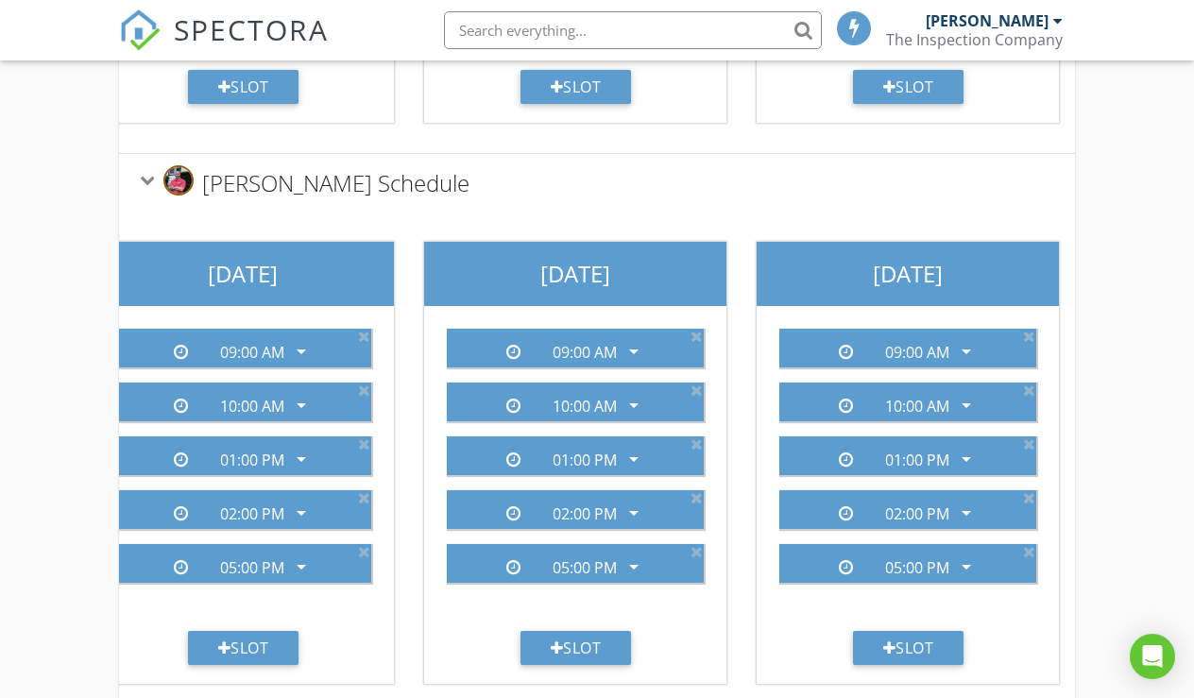
scroll to position [0, 1372]
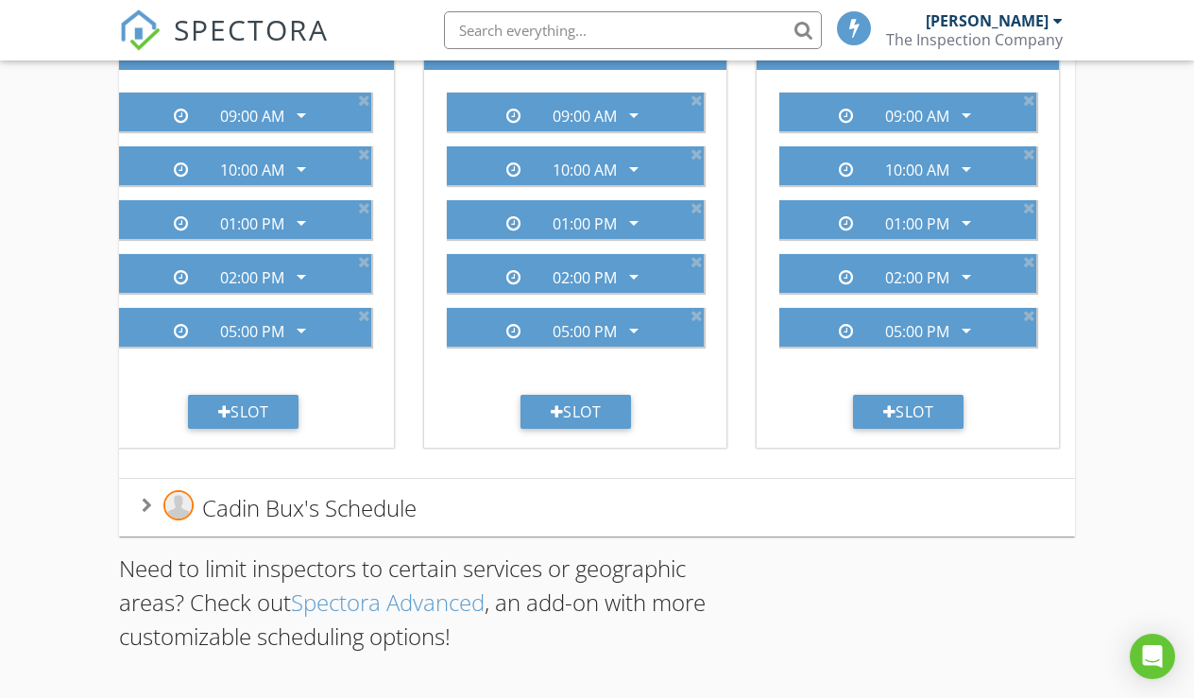
click at [454, 512] on div "Cadin Bux's Schedule" at bounding box center [596, 507] width 909 height 35
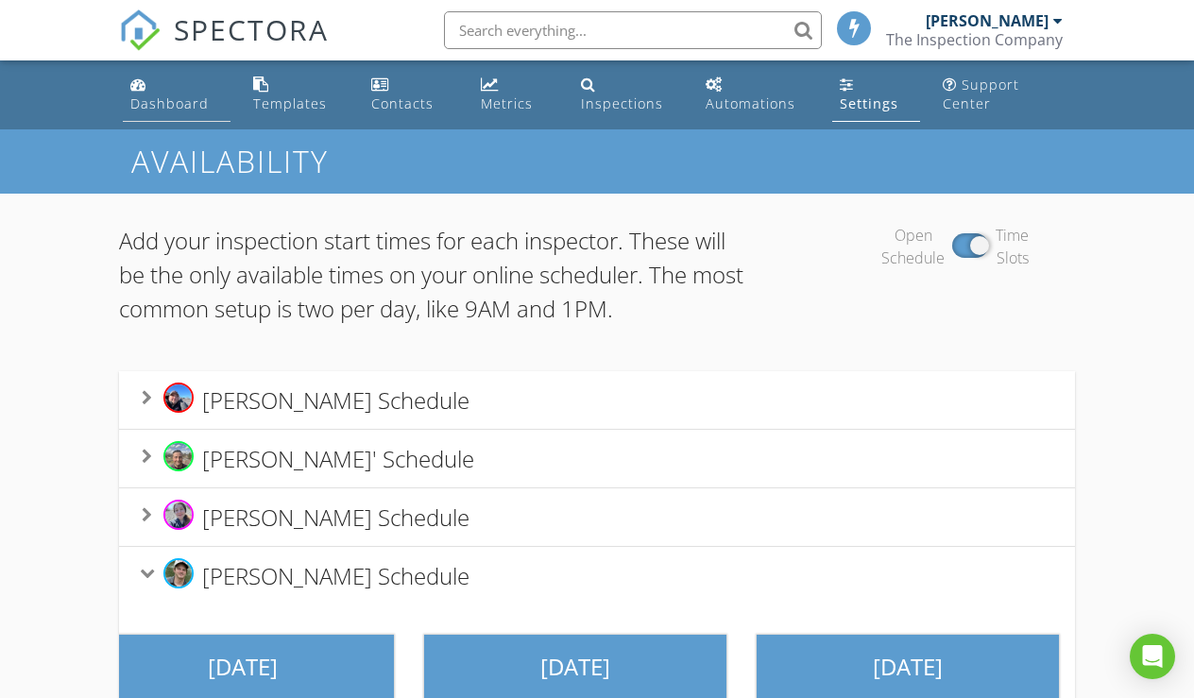
scroll to position [0, 0]
click at [161, 38] on link "SPECTORA" at bounding box center [224, 45] width 210 height 40
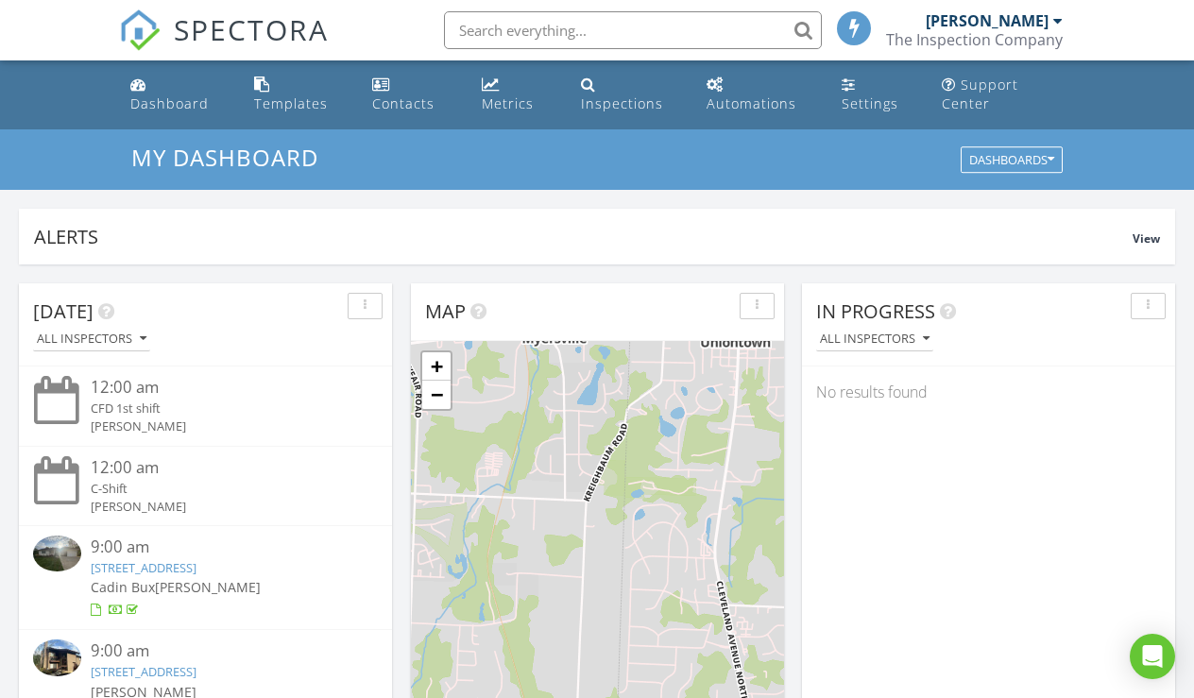
scroll to position [1720, 1195]
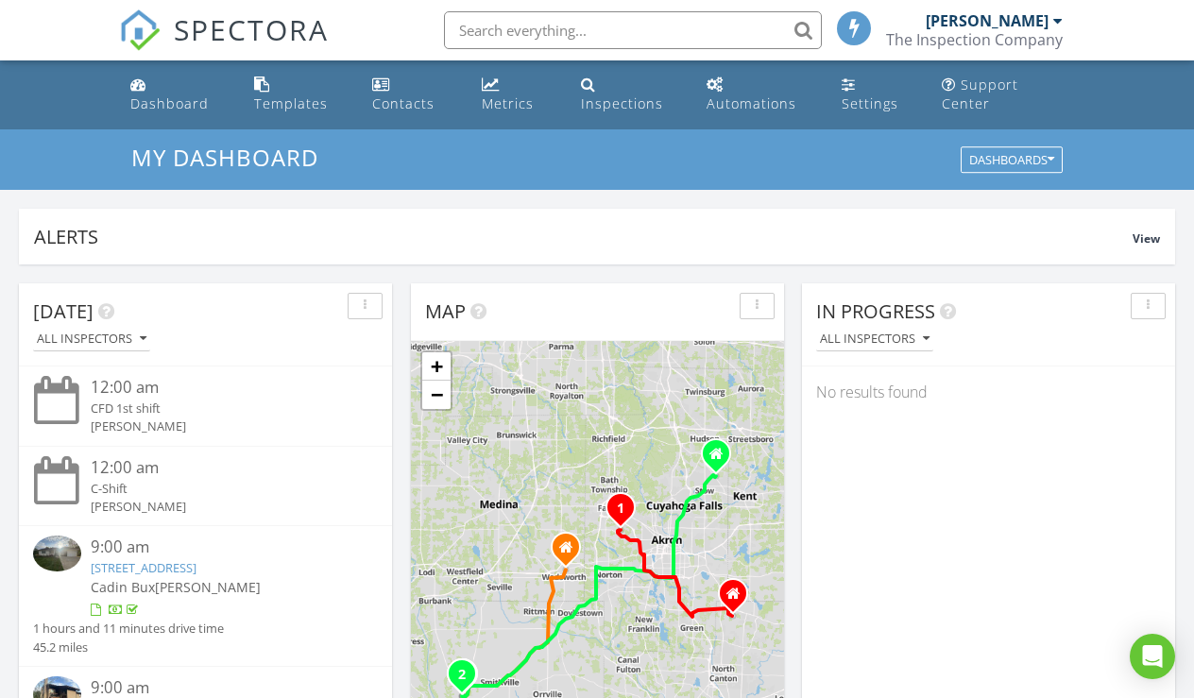
click at [135, 21] on img at bounding box center [140, 30] width 42 height 42
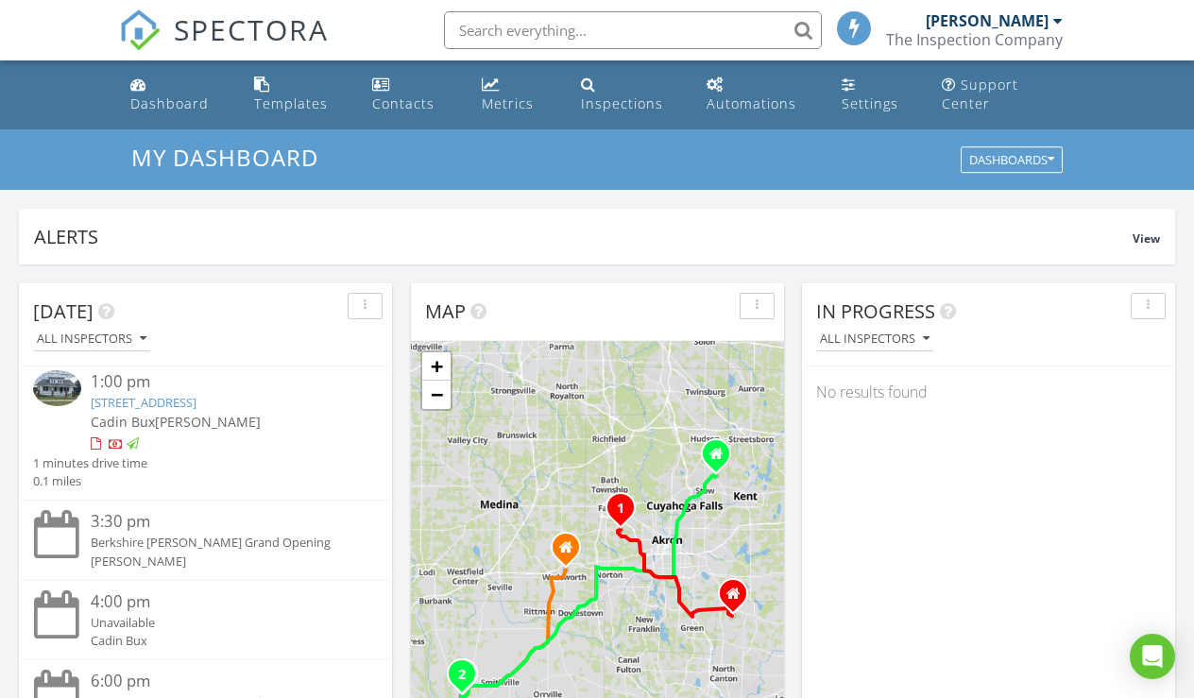
click at [141, 25] on img at bounding box center [140, 30] width 42 height 42
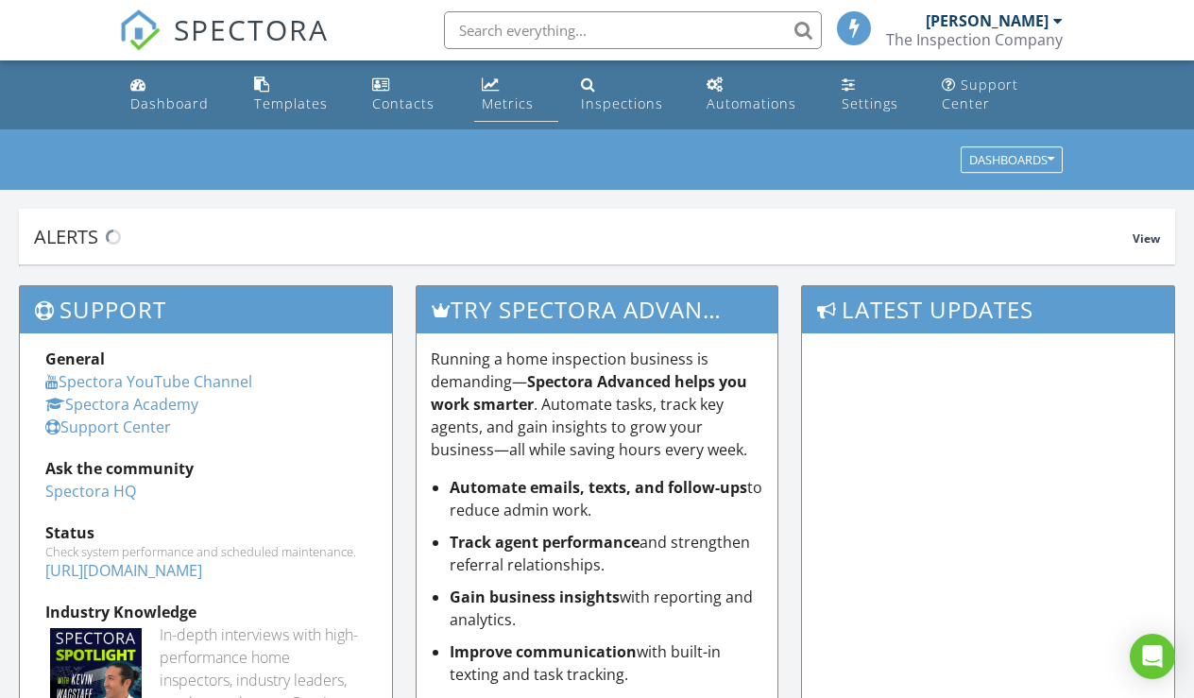
click at [523, 96] on div "Metrics" at bounding box center [508, 103] width 52 height 18
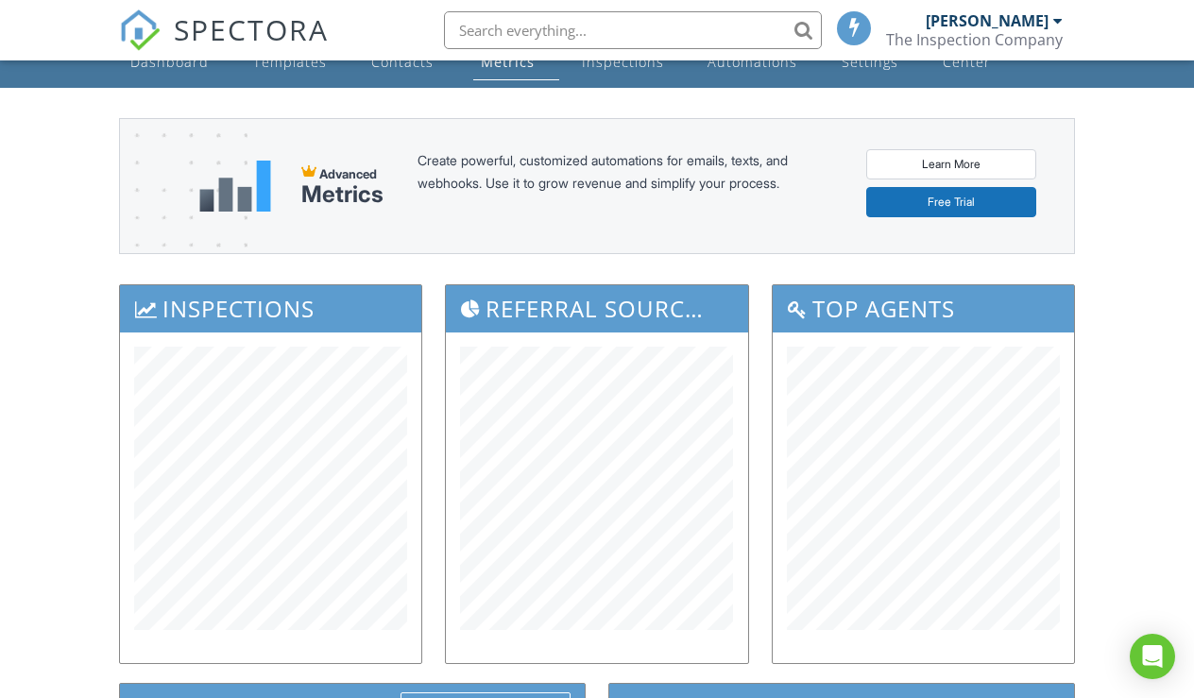
scroll to position [43, 0]
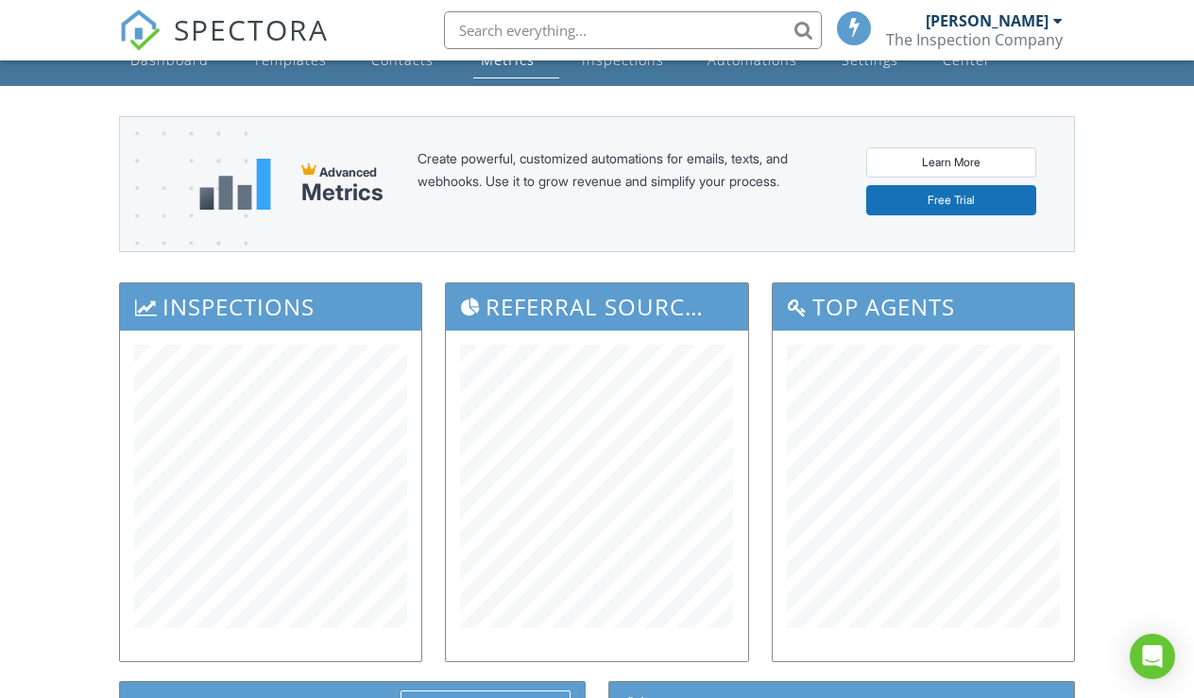
click at [136, 48] on img at bounding box center [140, 30] width 42 height 42
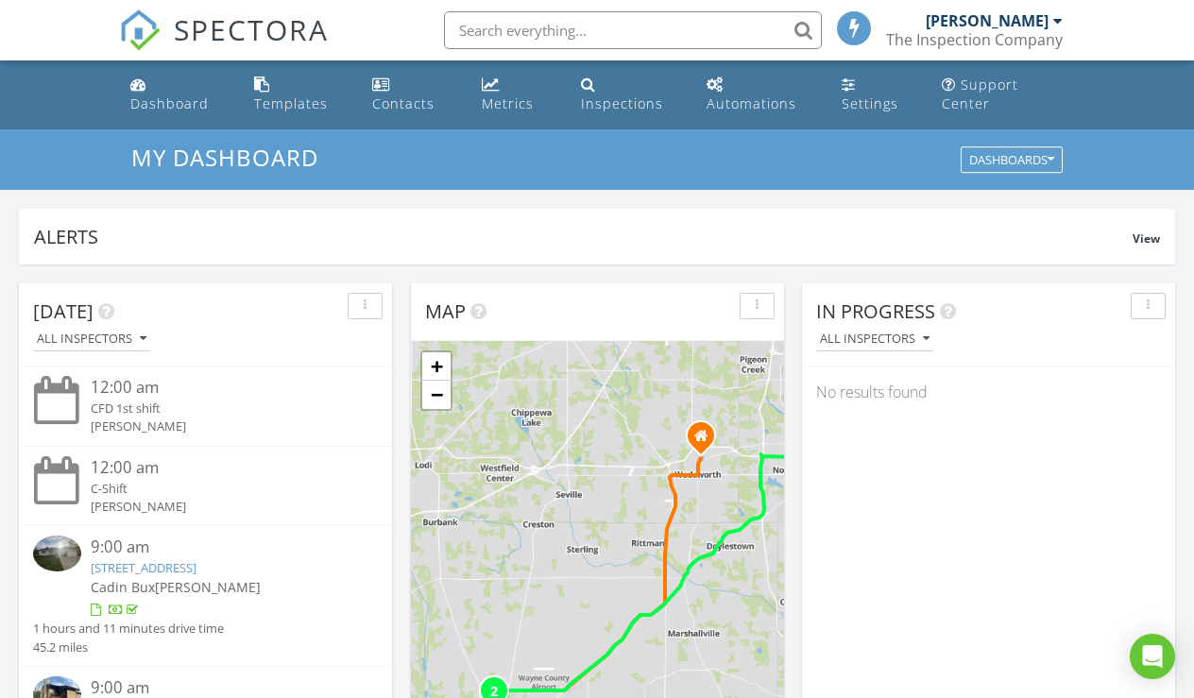
click at [141, 30] on img at bounding box center [140, 30] width 42 height 42
click at [527, 93] on link "Metrics" at bounding box center [516, 95] width 85 height 54
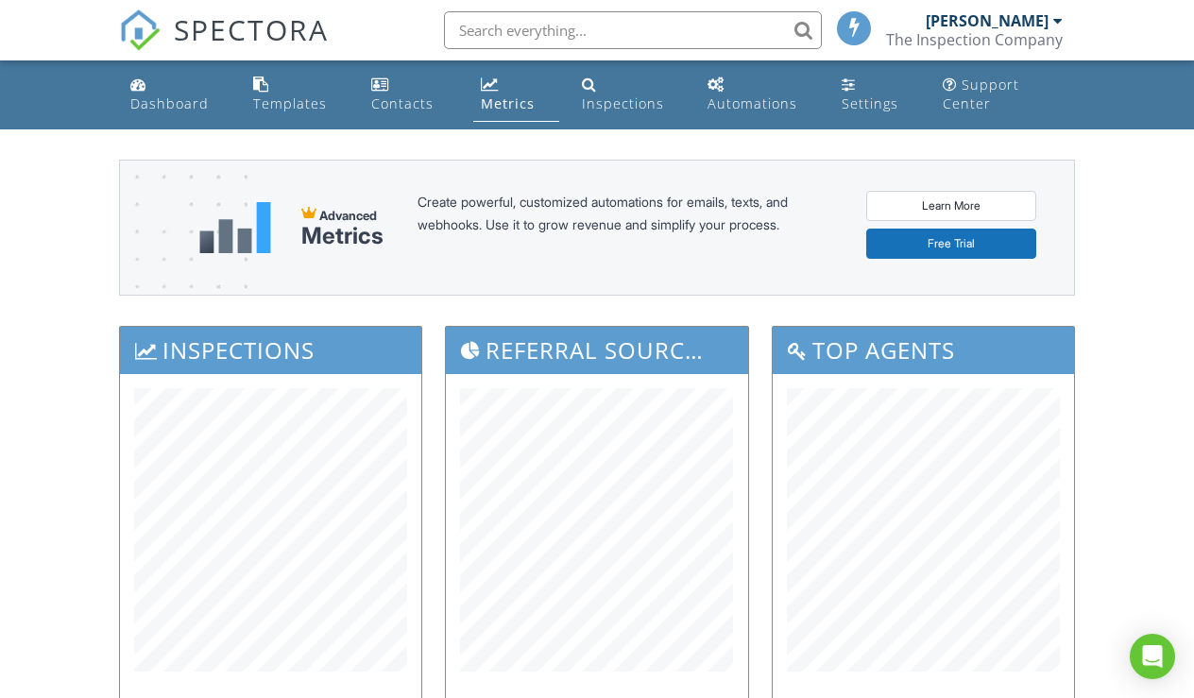
scroll to position [-11, 0]
click at [148, 29] on img at bounding box center [140, 30] width 42 height 42
